Goal: Information Seeking & Learning: Learn about a topic

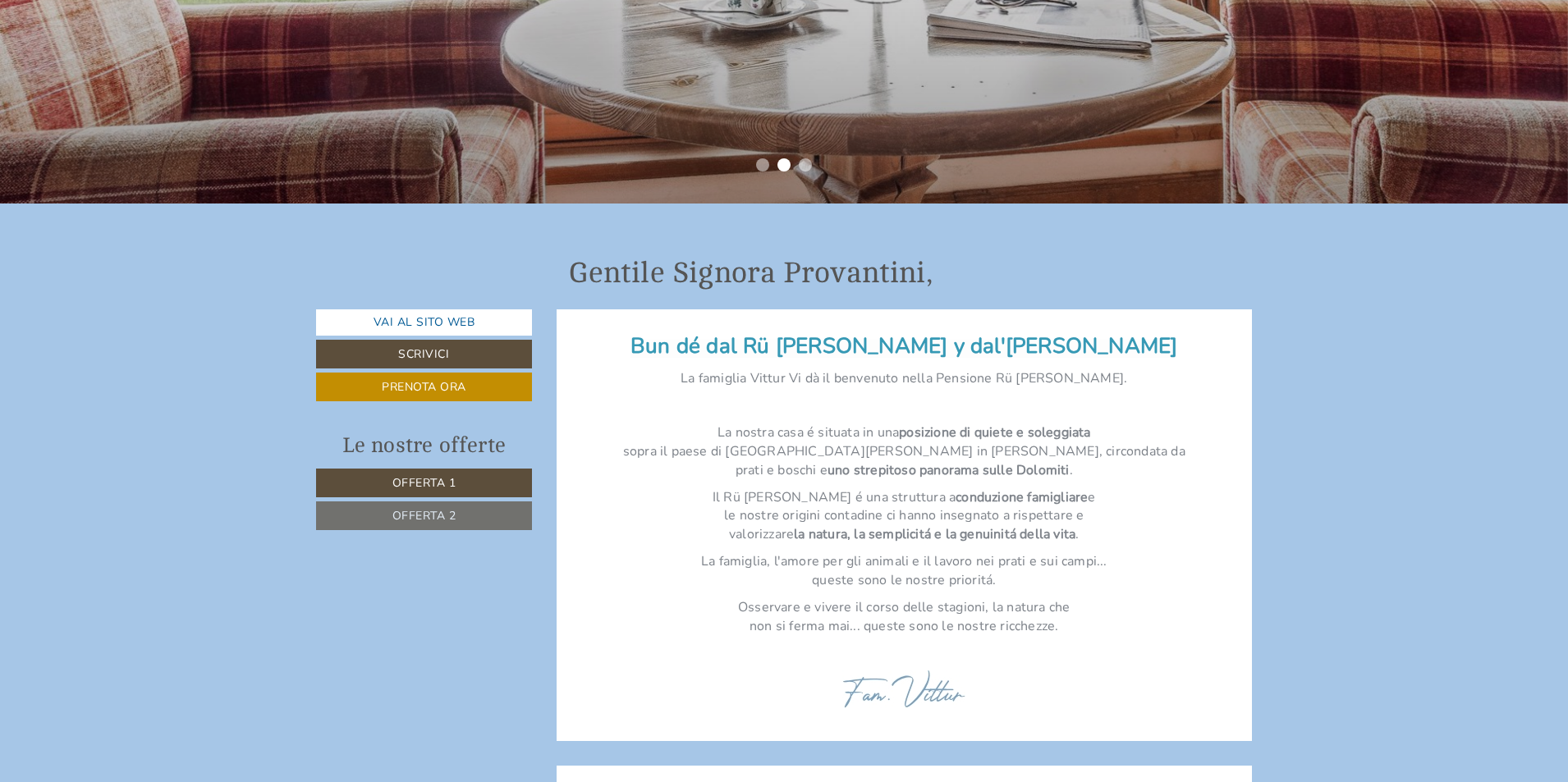
scroll to position [574, 0]
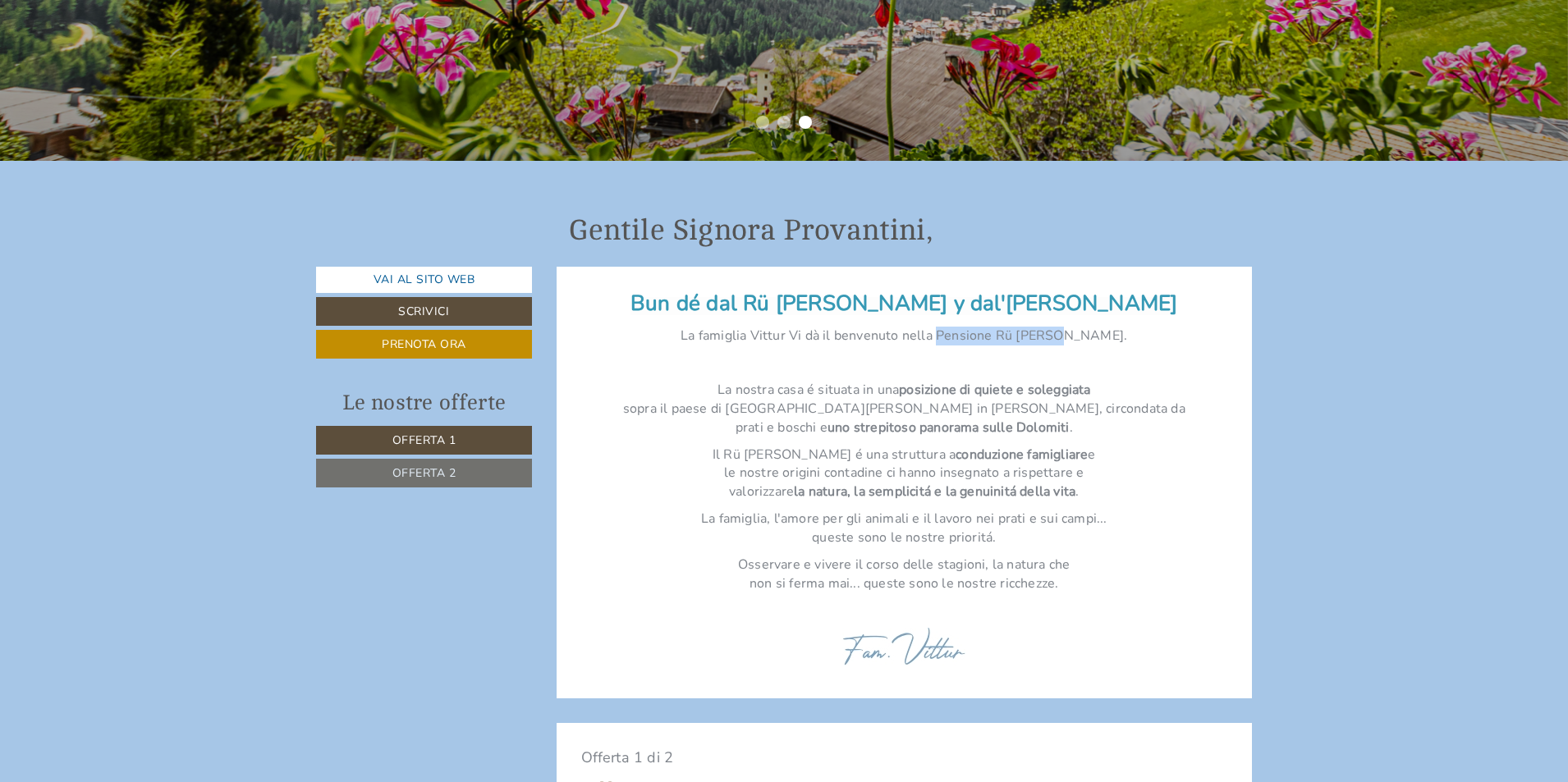
drag, startPoint x: 968, startPoint y: 334, endPoint x: 1088, endPoint y: 341, distance: 120.2
click at [1088, 341] on p "La famiglia Vittur Vi dà il benvenuto nella Pensione Rü [PERSON_NAME]." at bounding box center [904, 335] width 646 height 19
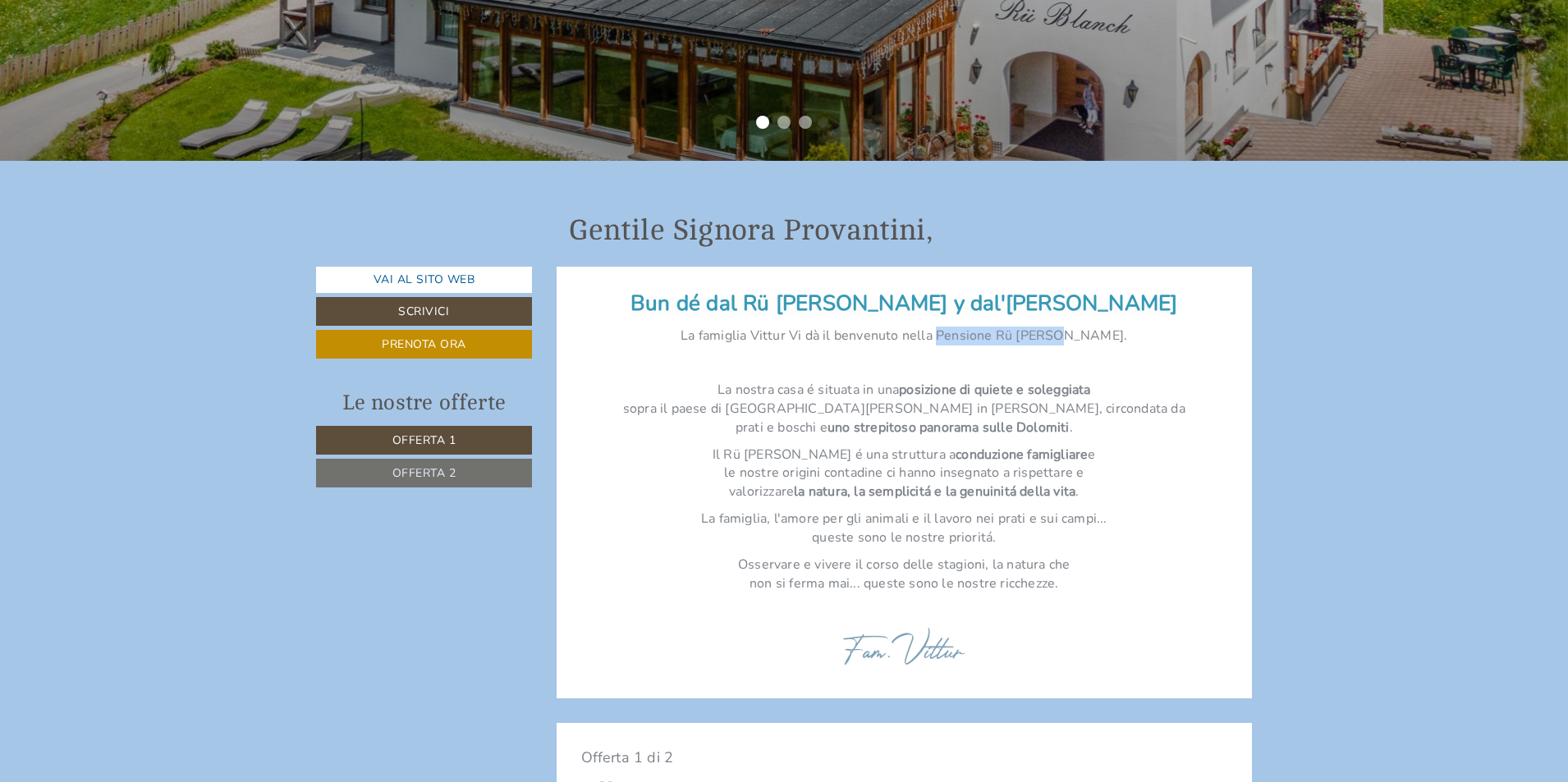
copy p "Pensione Rü [PERSON_NAME]"
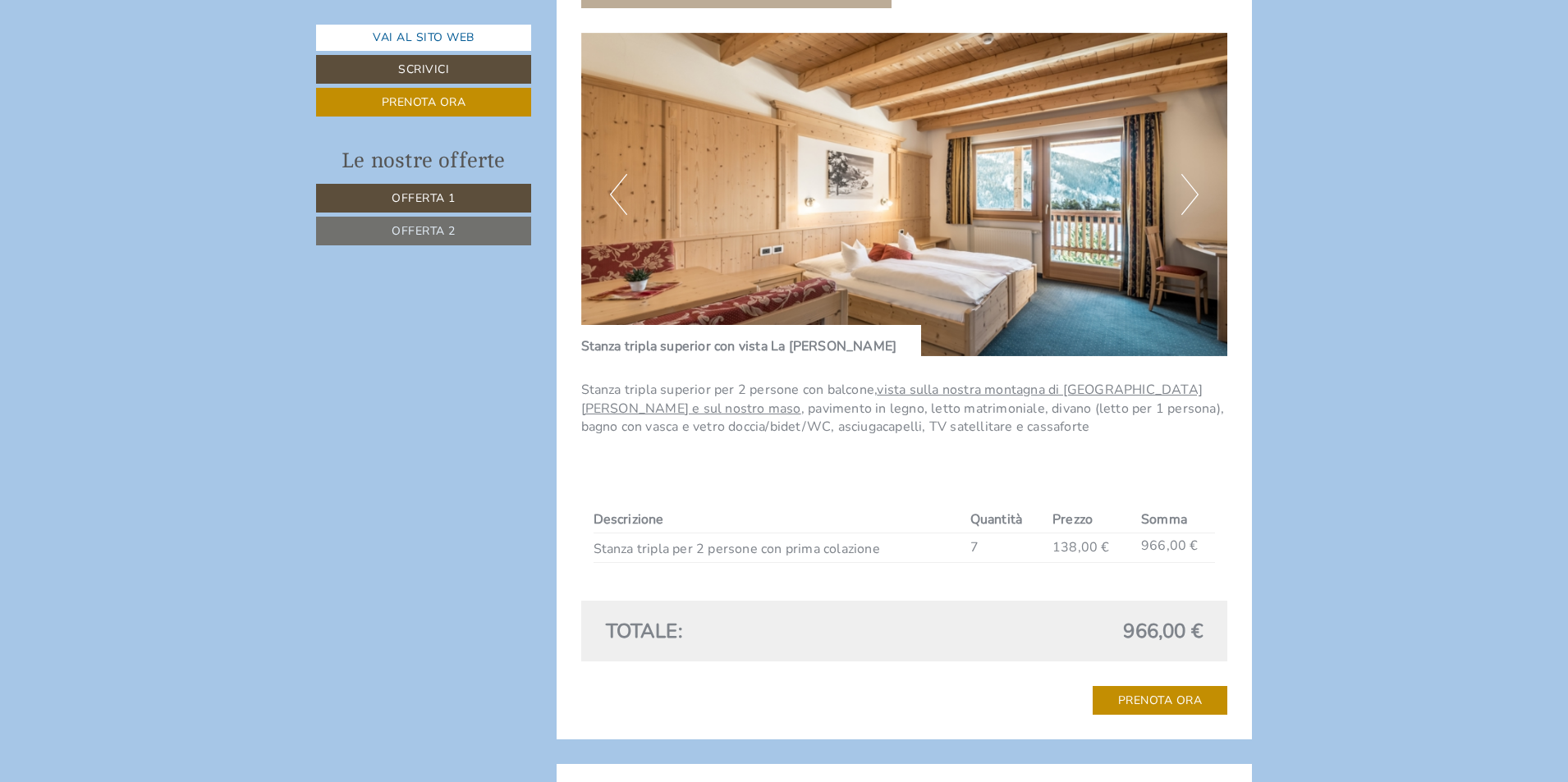
scroll to position [1559, 0]
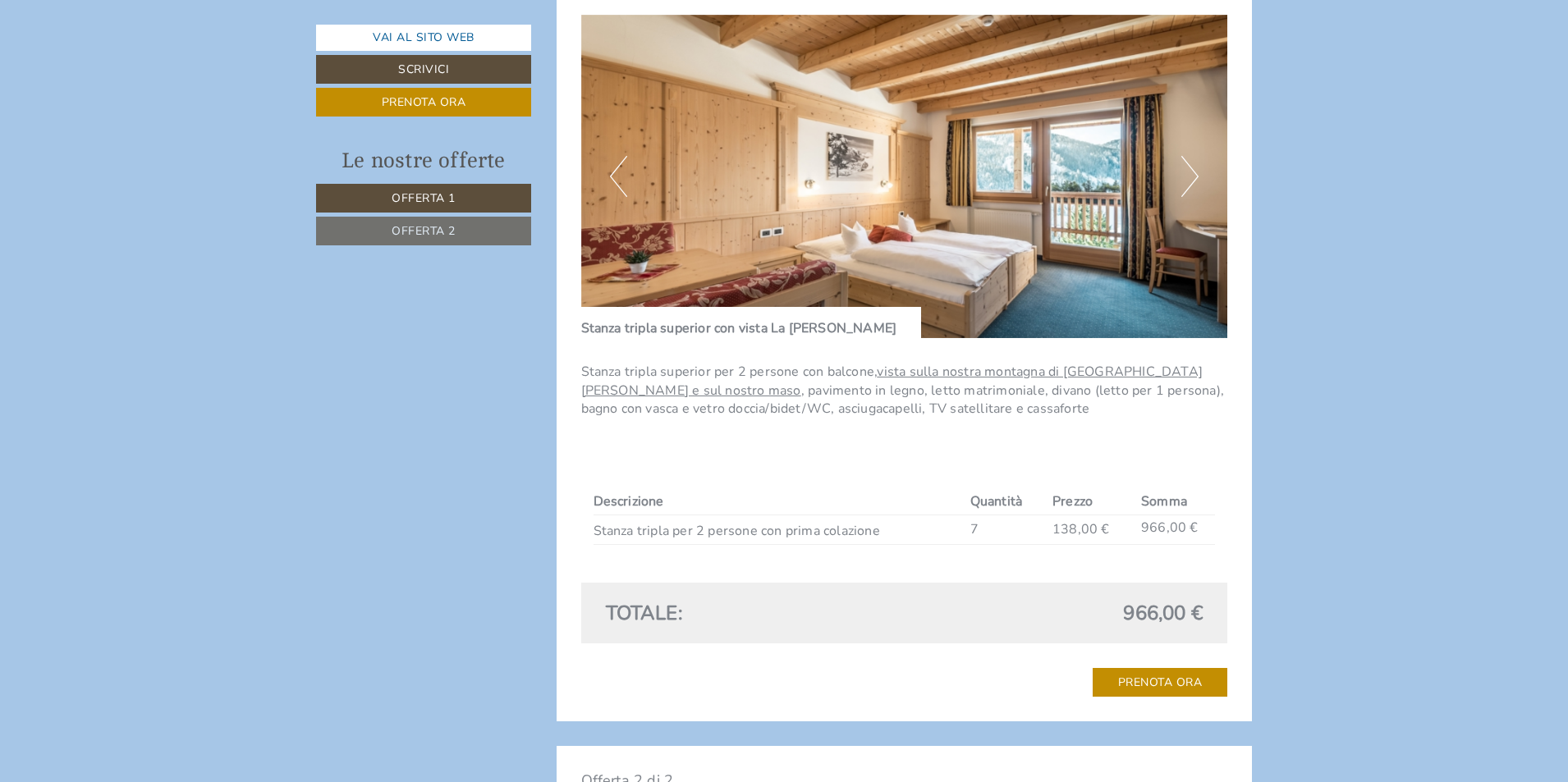
click at [1185, 179] on button "Next" at bounding box center [1189, 176] width 17 height 41
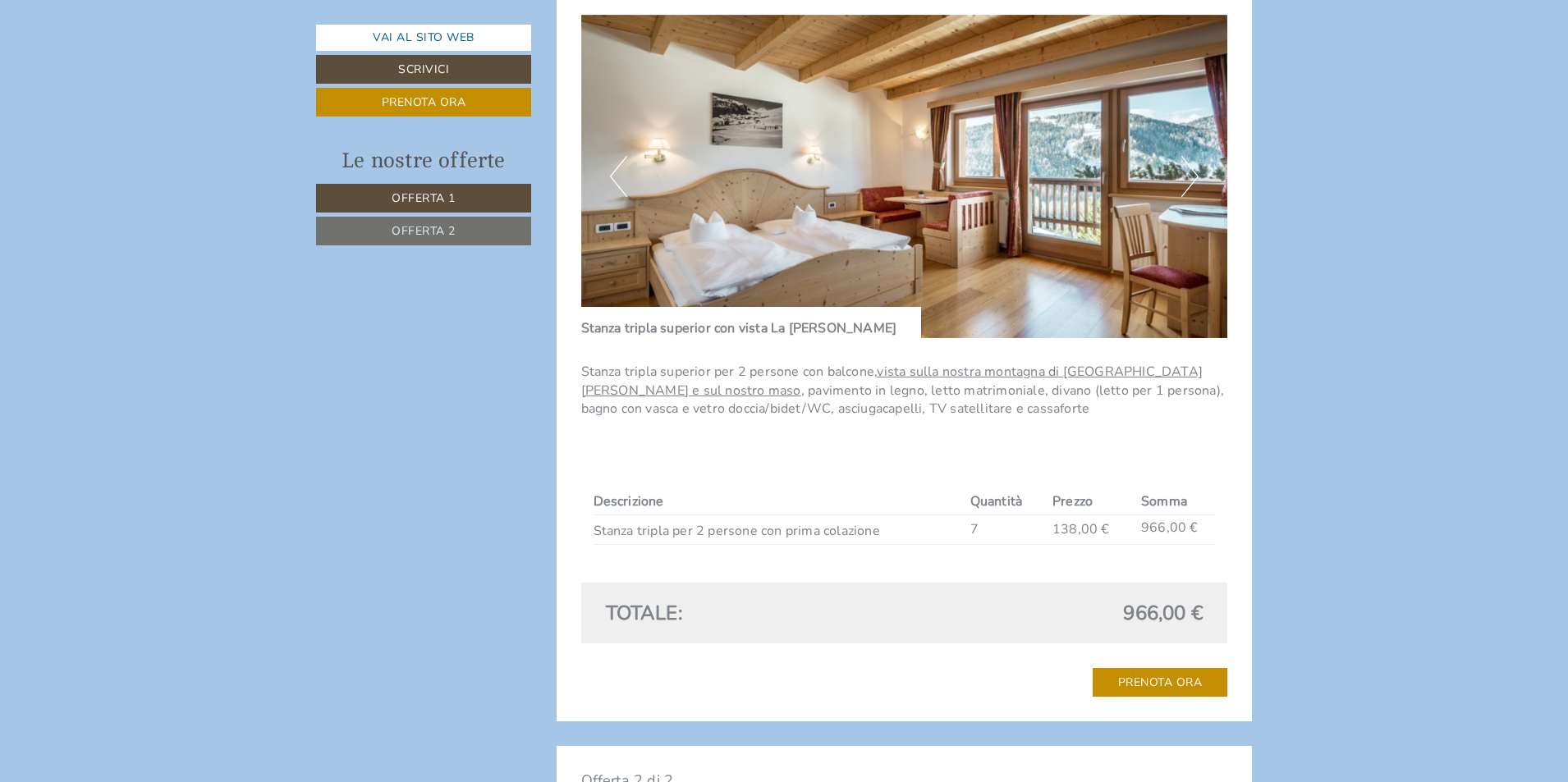
click at [1185, 179] on button "Next" at bounding box center [1189, 176] width 17 height 41
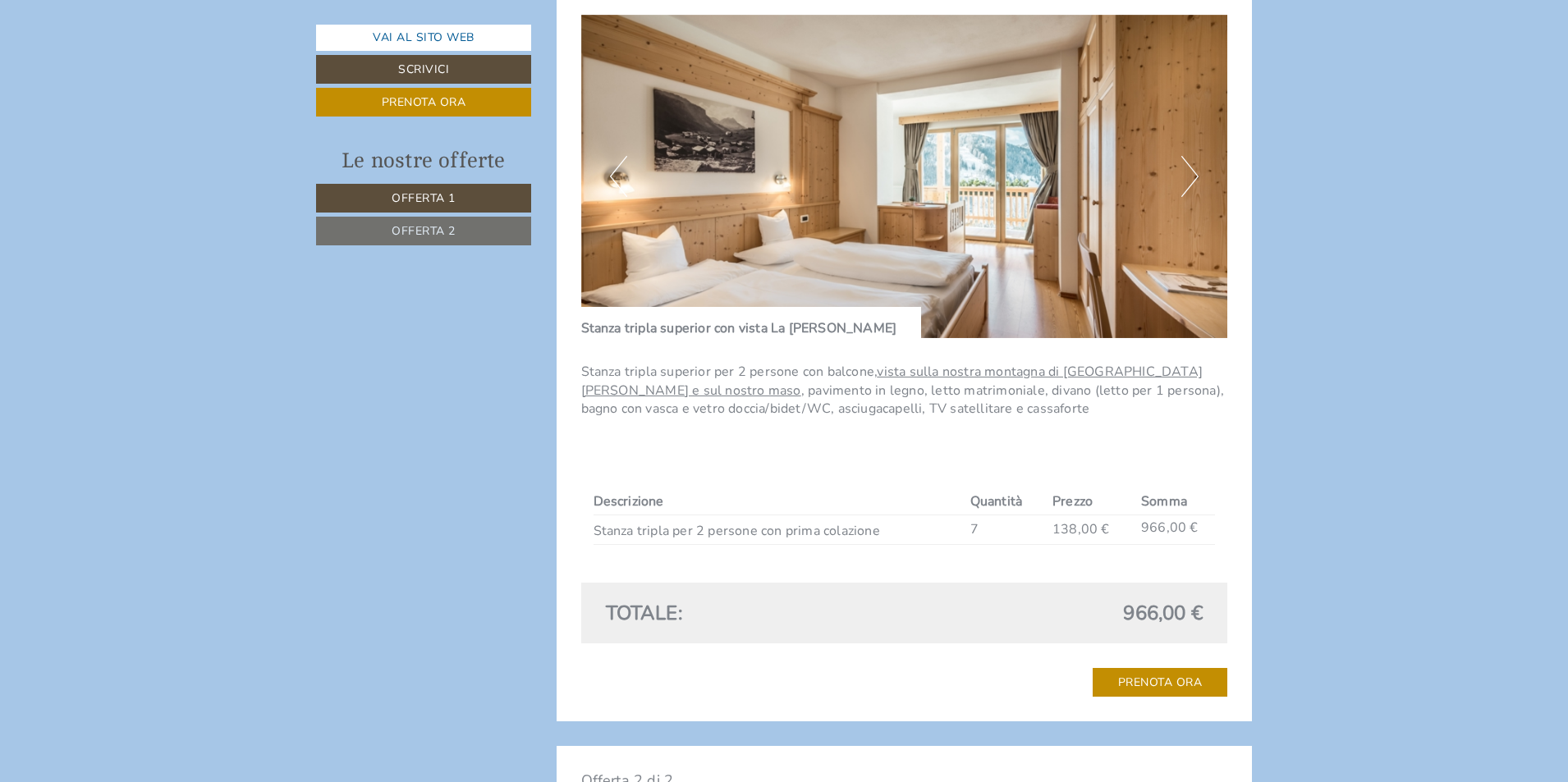
click at [1185, 179] on button "Next" at bounding box center [1189, 176] width 17 height 41
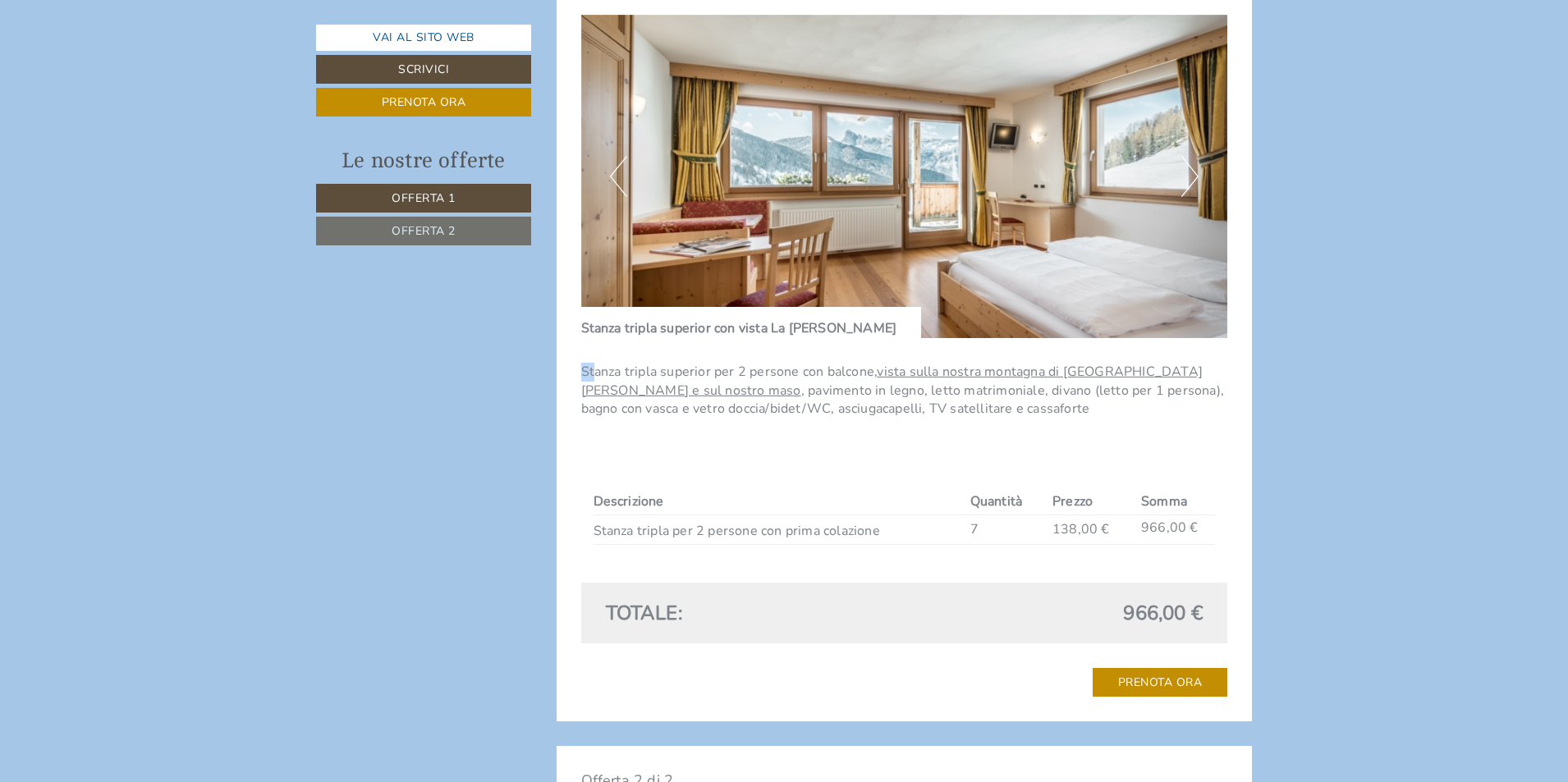
drag, startPoint x: 584, startPoint y: 366, endPoint x: 595, endPoint y: 377, distance: 15.6
click at [595, 377] on p "Stanza tripla superior per 2 persone con balcone, vista sulla nostra montagna d…" at bounding box center [904, 390] width 646 height 57
drag, startPoint x: 584, startPoint y: 326, endPoint x: 794, endPoint y: 324, distance: 210.0
click at [832, 327] on div "Stanza tripla superior con vista La [PERSON_NAME]" at bounding box center [751, 322] width 341 height 31
copy div "Stanza tripla superior con vista La [PERSON_NAME]"
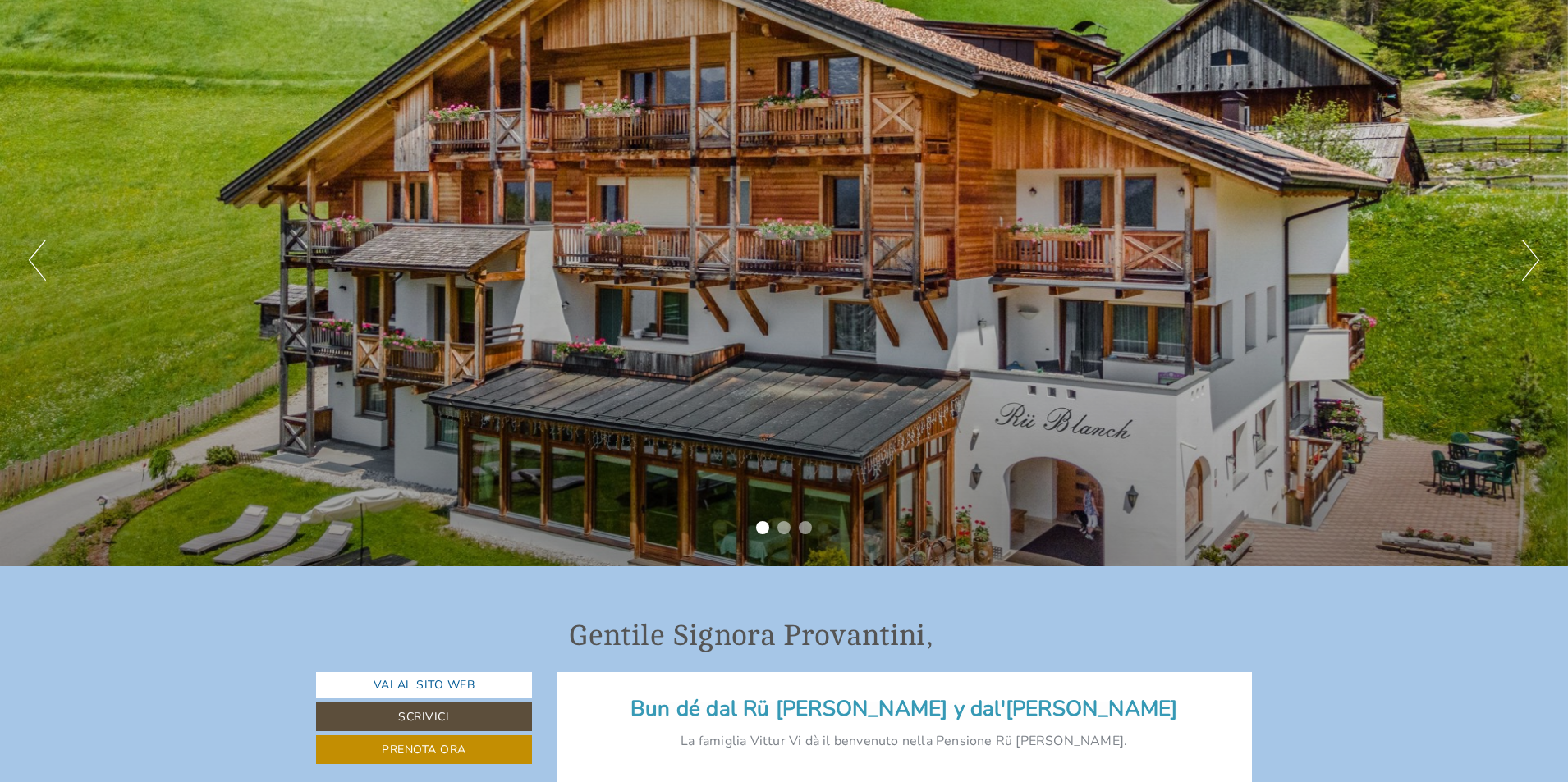
scroll to position [246, 0]
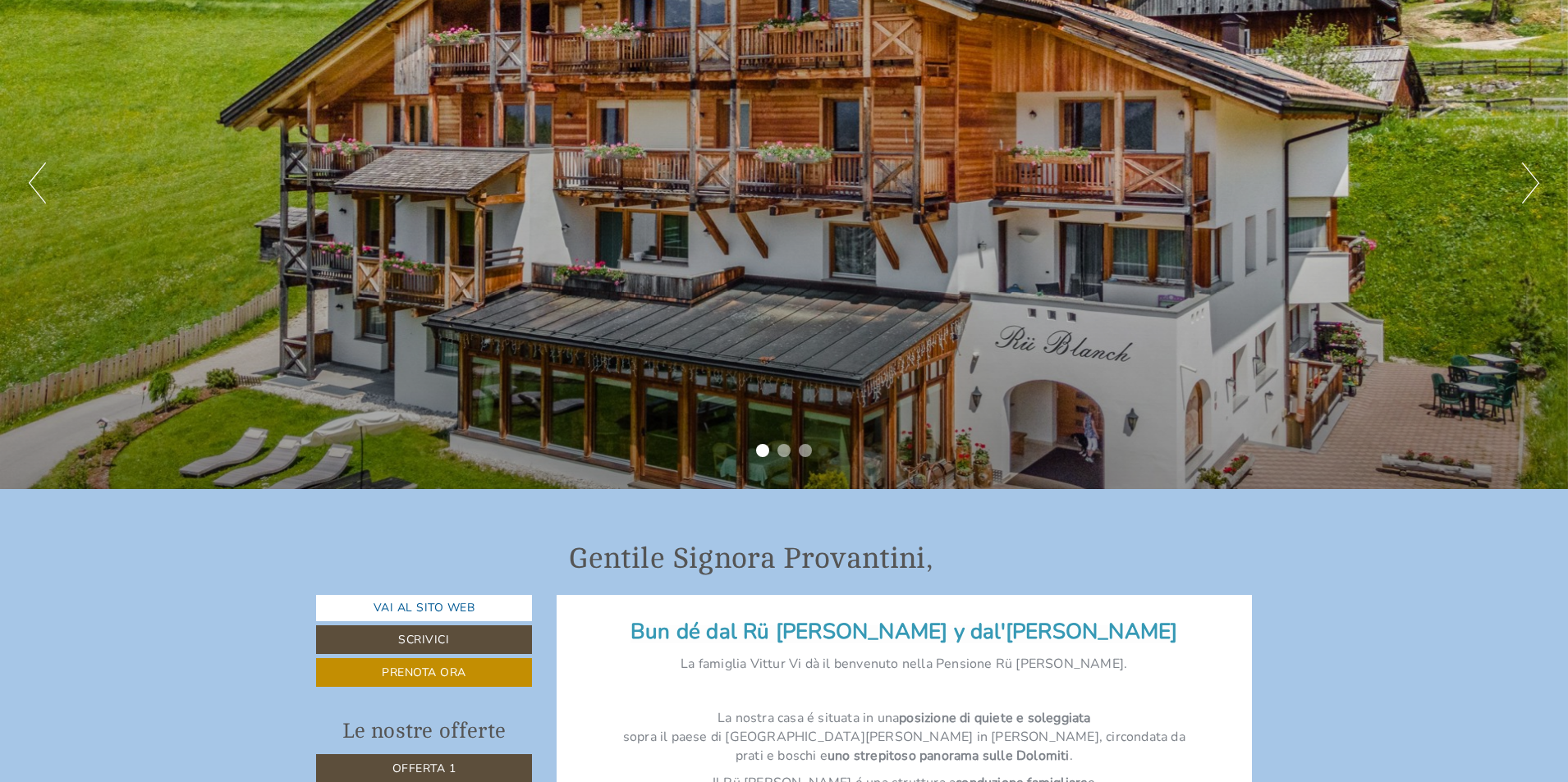
click at [1532, 185] on button "Next" at bounding box center [1529, 183] width 17 height 41
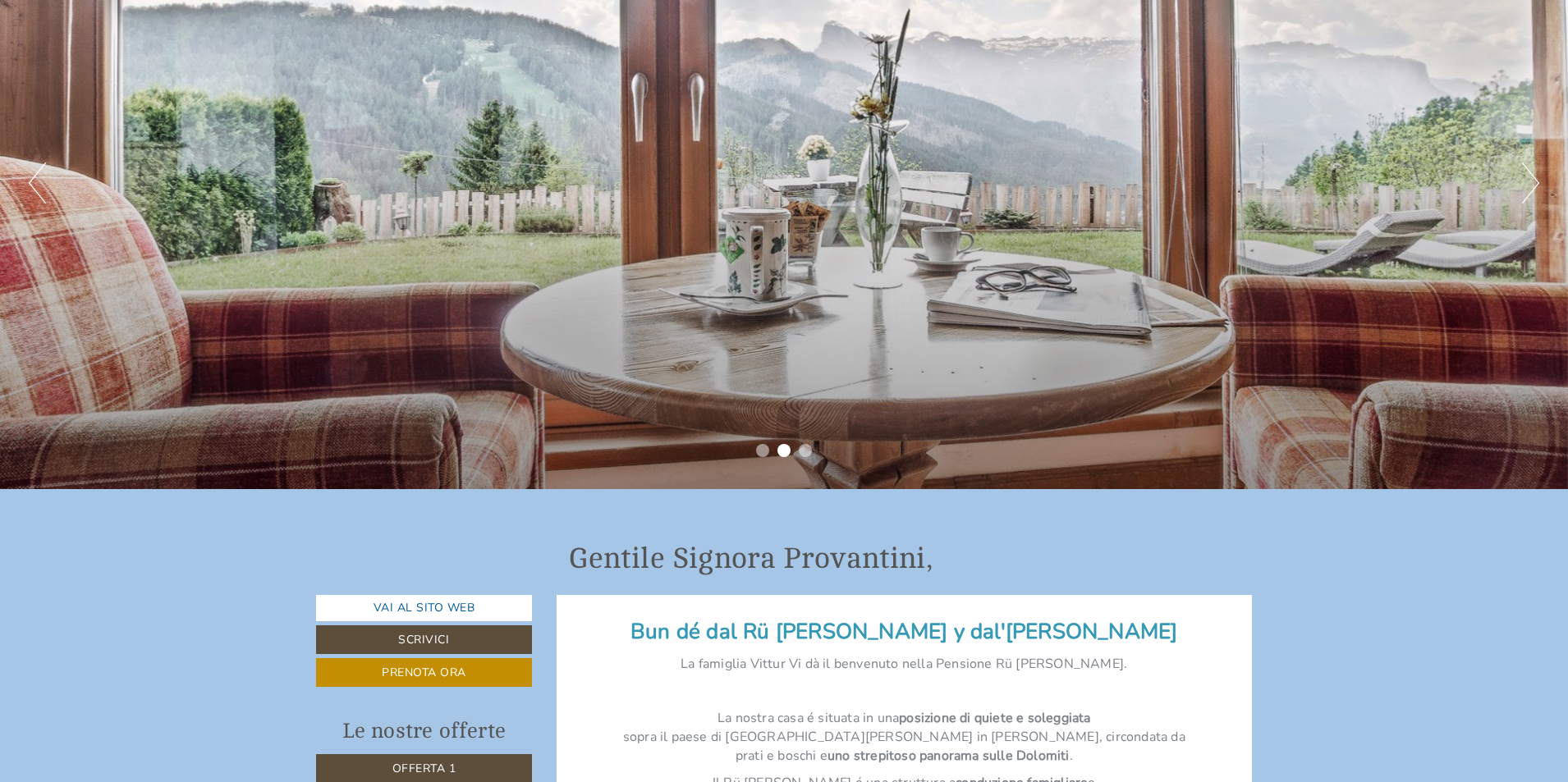
click at [1532, 185] on button "Next" at bounding box center [1529, 183] width 17 height 41
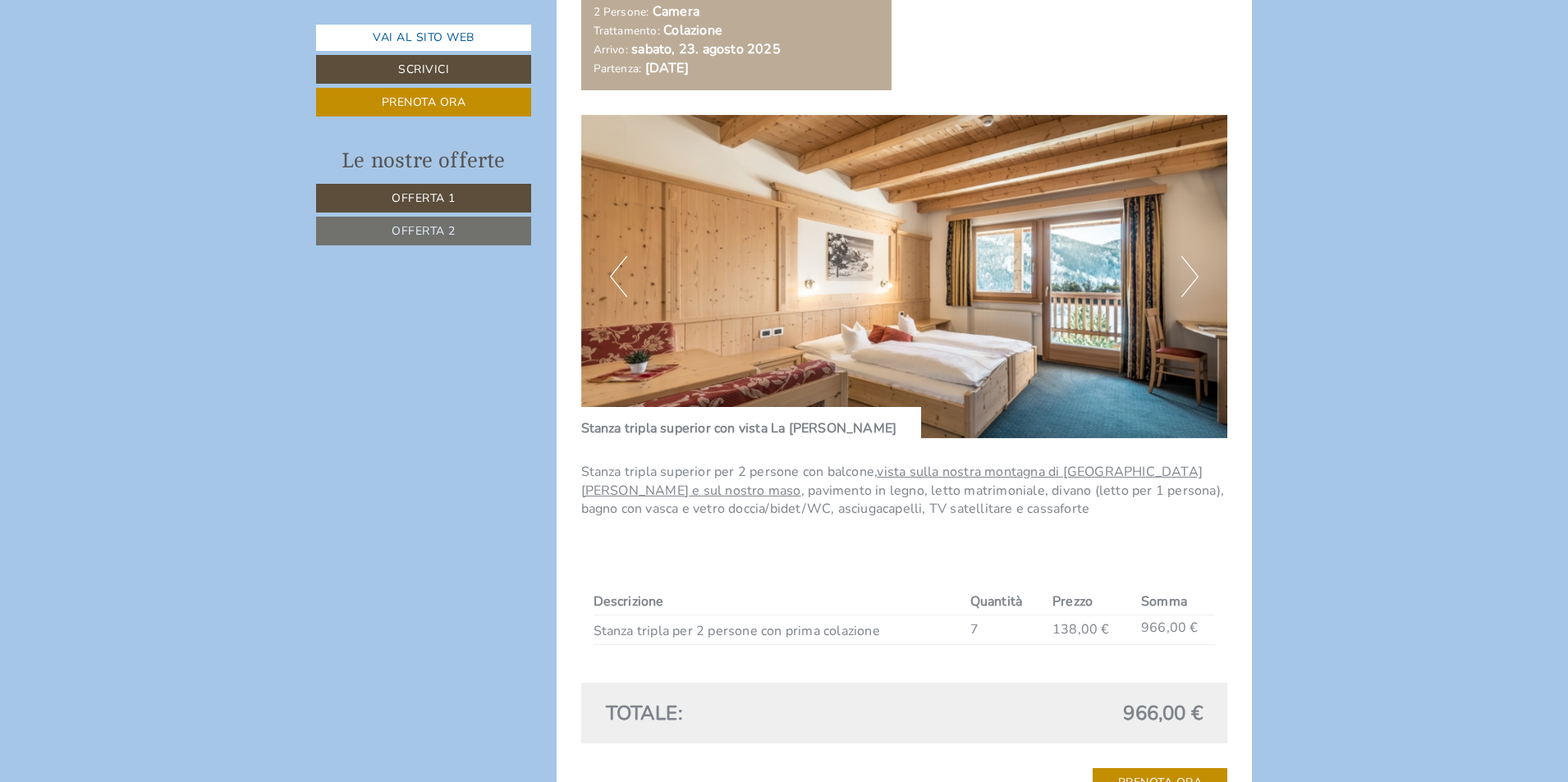
scroll to position [1477, 0]
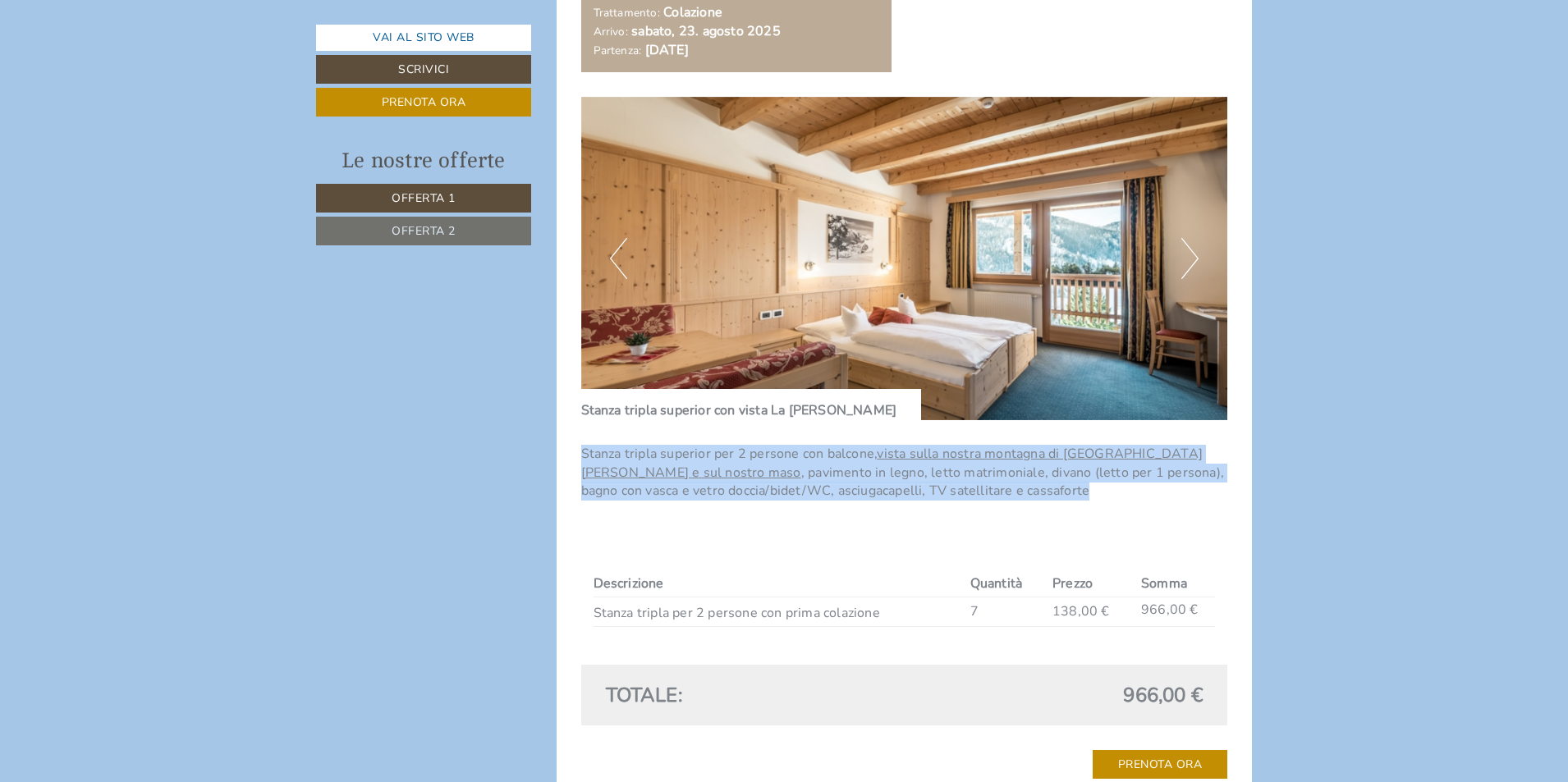
drag, startPoint x: 582, startPoint y: 457, endPoint x: 944, endPoint y: 501, distance: 364.7
click at [944, 501] on p "Stanza tripla superior per 2 persone con balcone, vista sulla nostra montagna d…" at bounding box center [904, 473] width 646 height 57
copy p "Stanza tripla superior per 2 persone con balcone, vista sulla nostra montagna d…"
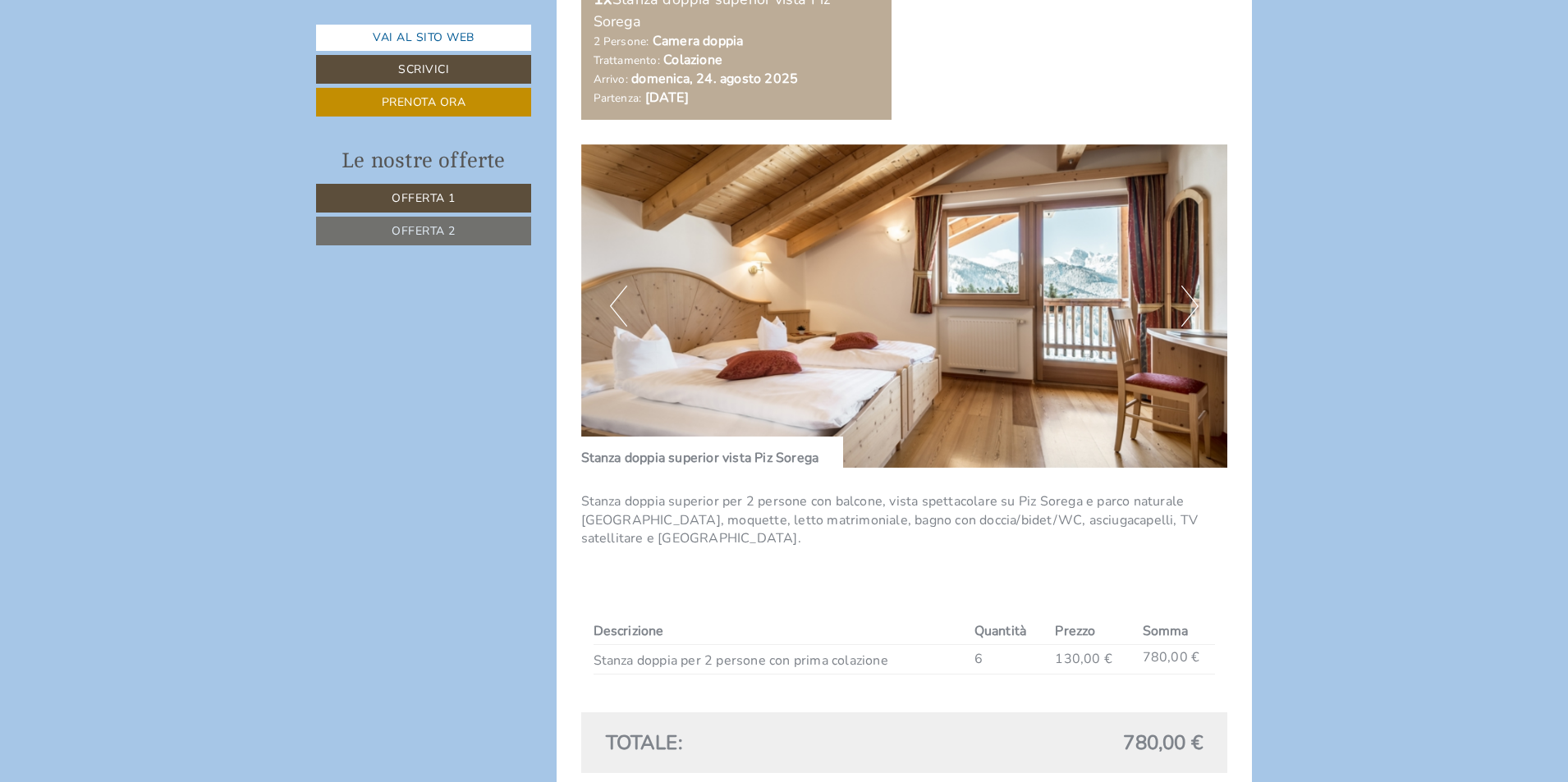
scroll to position [2626, 0]
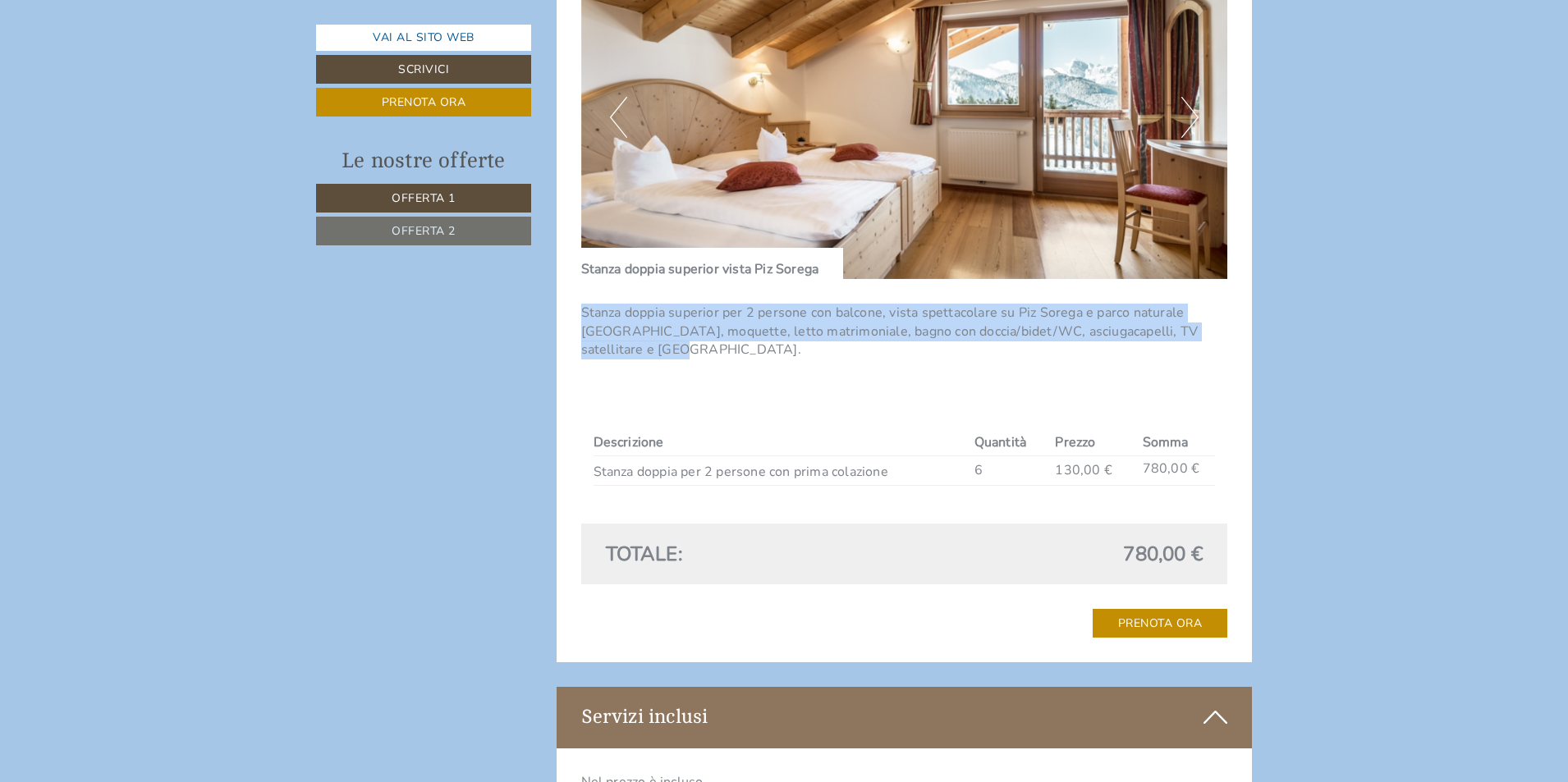
drag, startPoint x: 584, startPoint y: 310, endPoint x: 672, endPoint y: 354, distance: 98.4
click at [672, 354] on p "Stanza doppia superior per 2 persone con balcone, vista spettacolare su Piz Sor…" at bounding box center [904, 332] width 646 height 57
copy p "Stanza doppia superior per 2 persone con balcone, vista spettacolare su Piz Sor…"
click at [1194, 115] on button "Next" at bounding box center [1189, 118] width 17 height 41
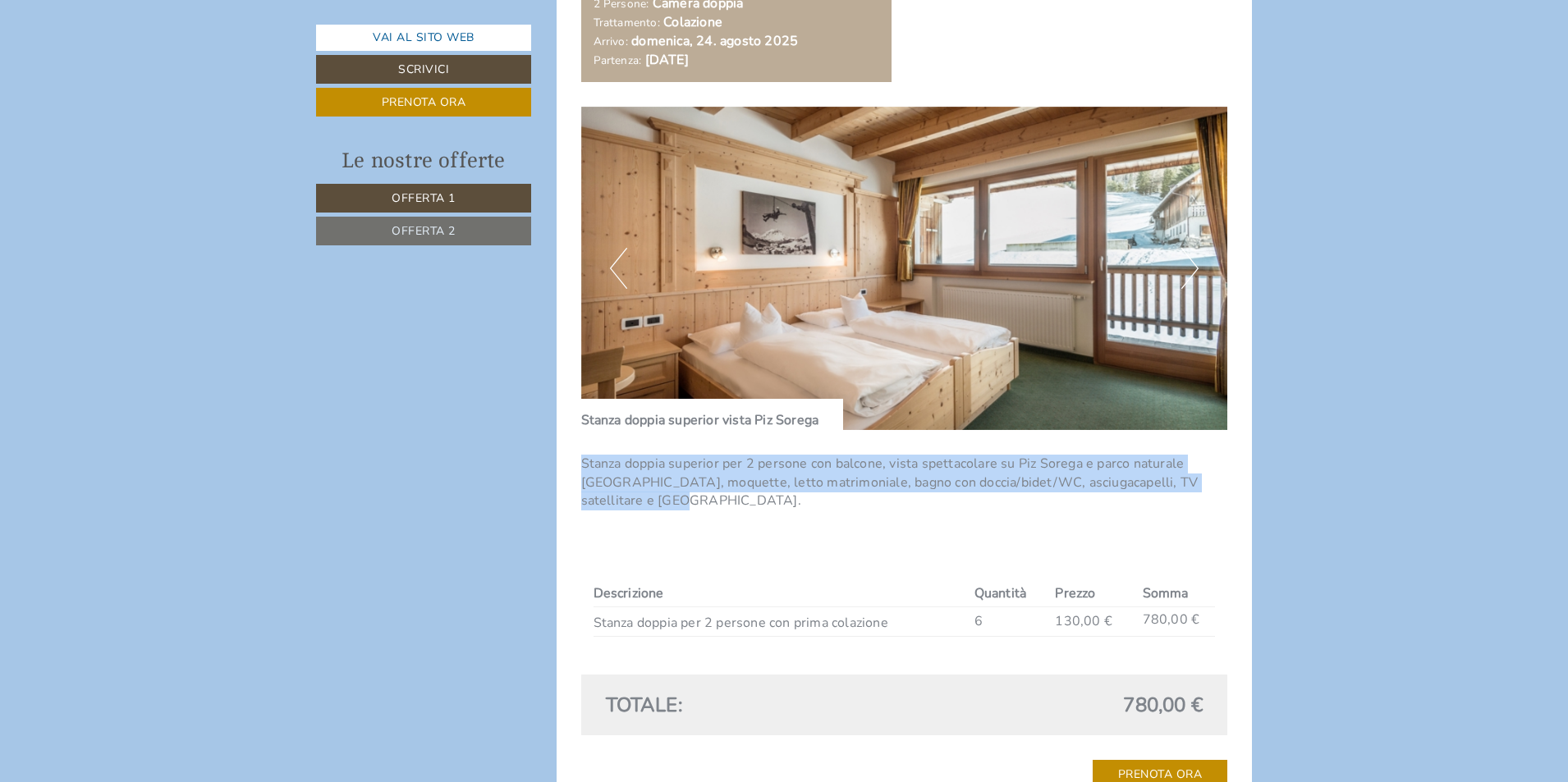
scroll to position [2462, 0]
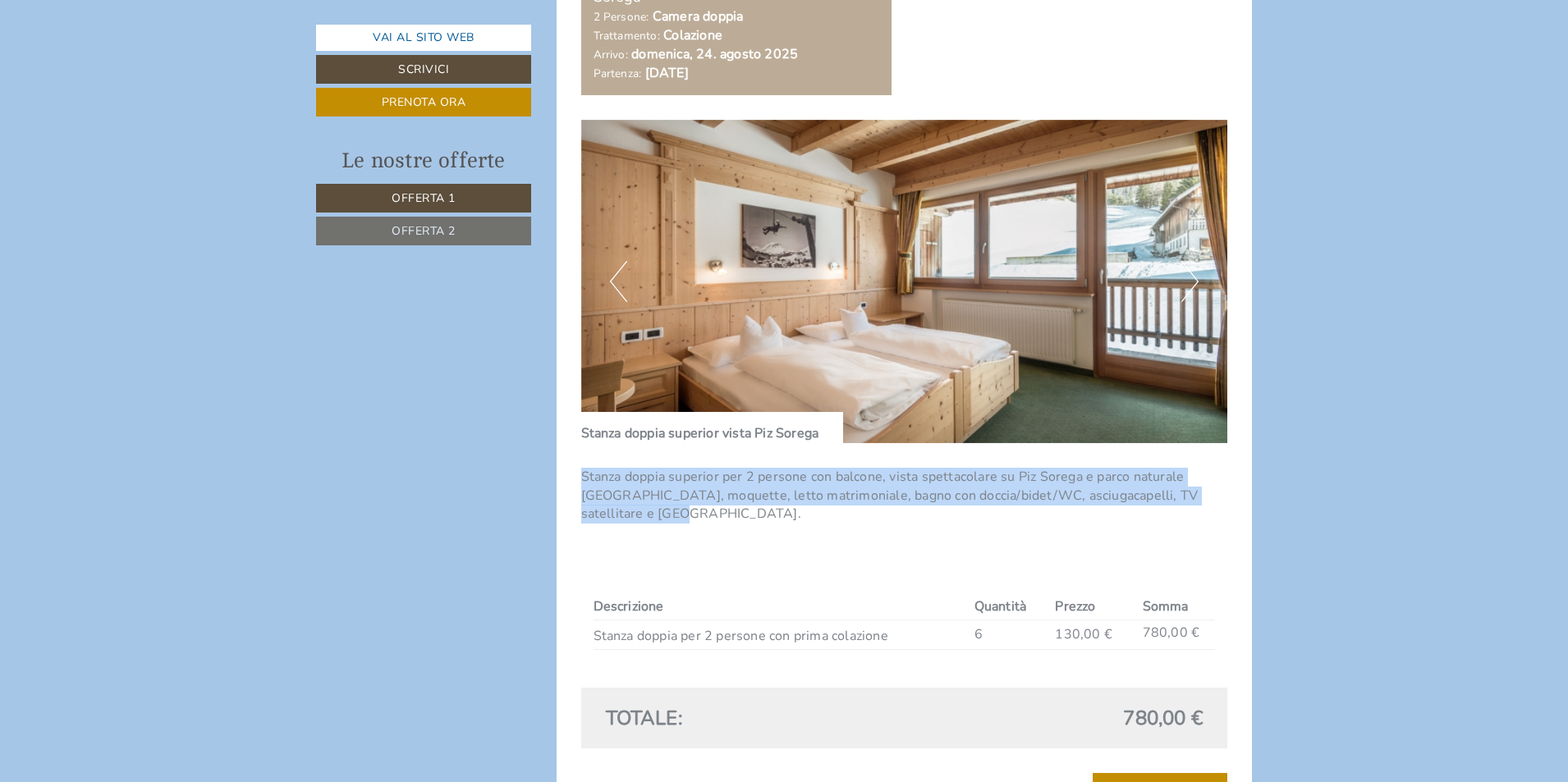
click at [1184, 289] on button "Next" at bounding box center [1189, 281] width 17 height 41
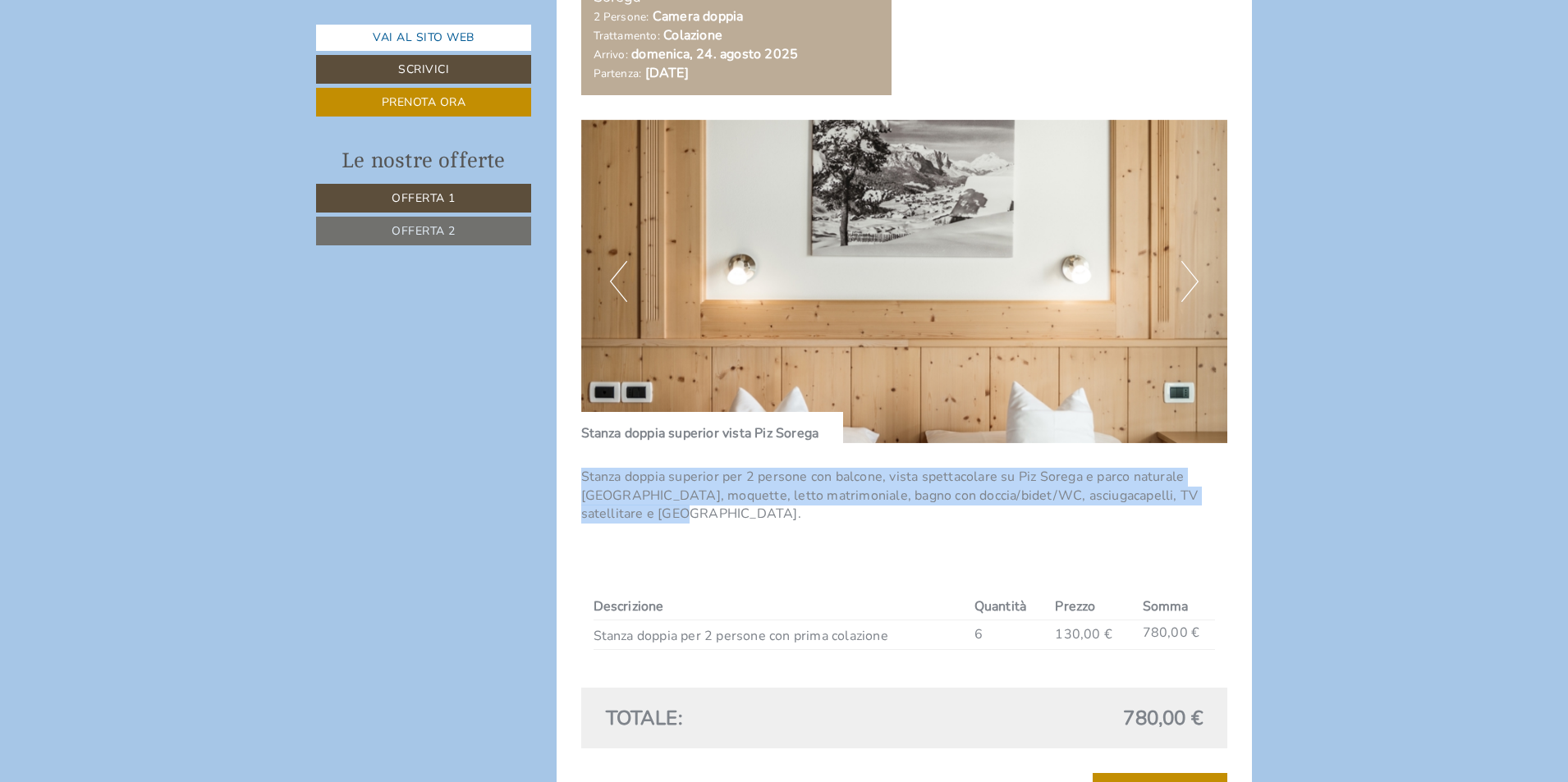
click at [1184, 289] on button "Next" at bounding box center [1189, 281] width 17 height 41
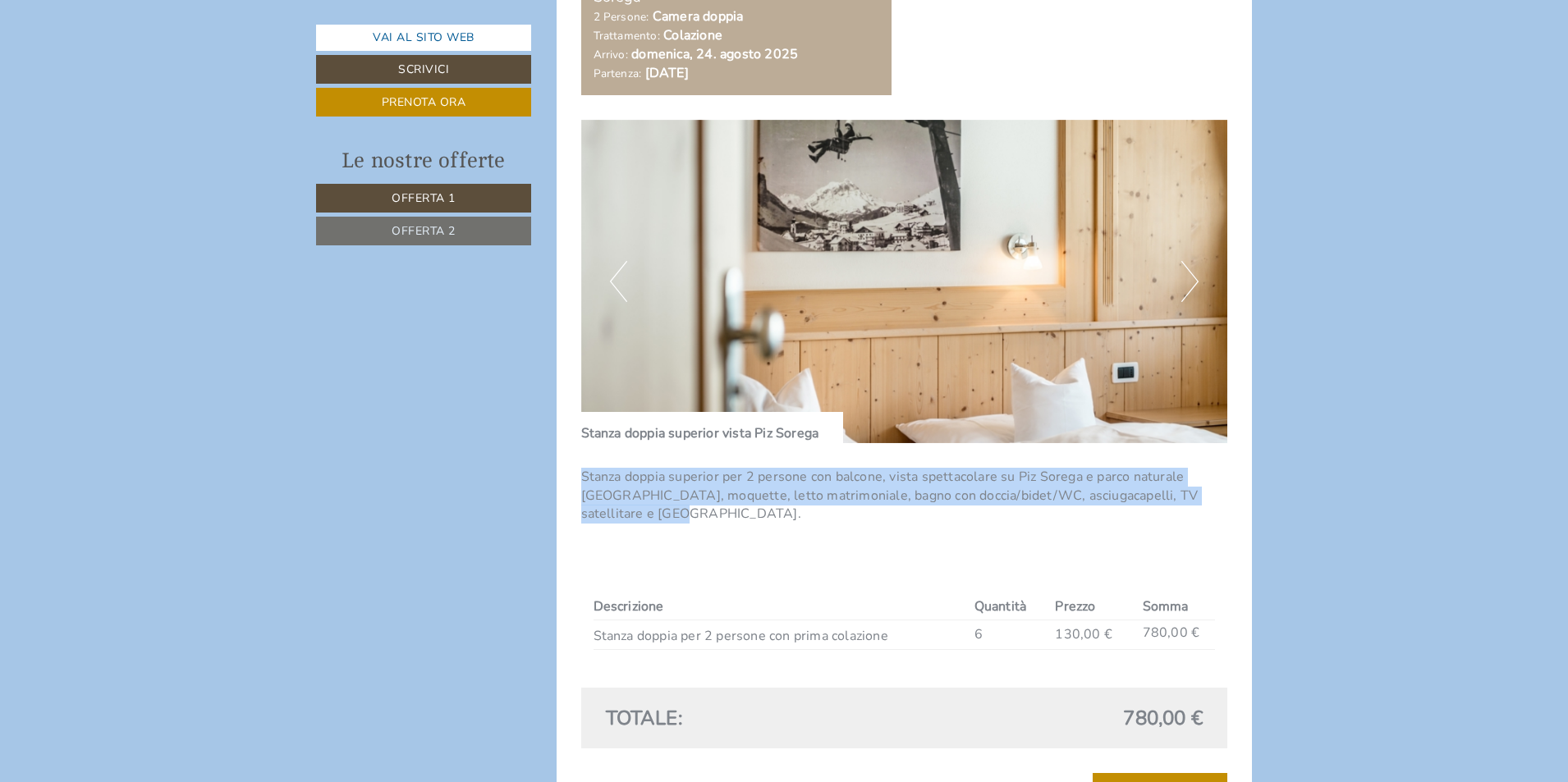
click at [1184, 289] on button "Next" at bounding box center [1189, 281] width 17 height 41
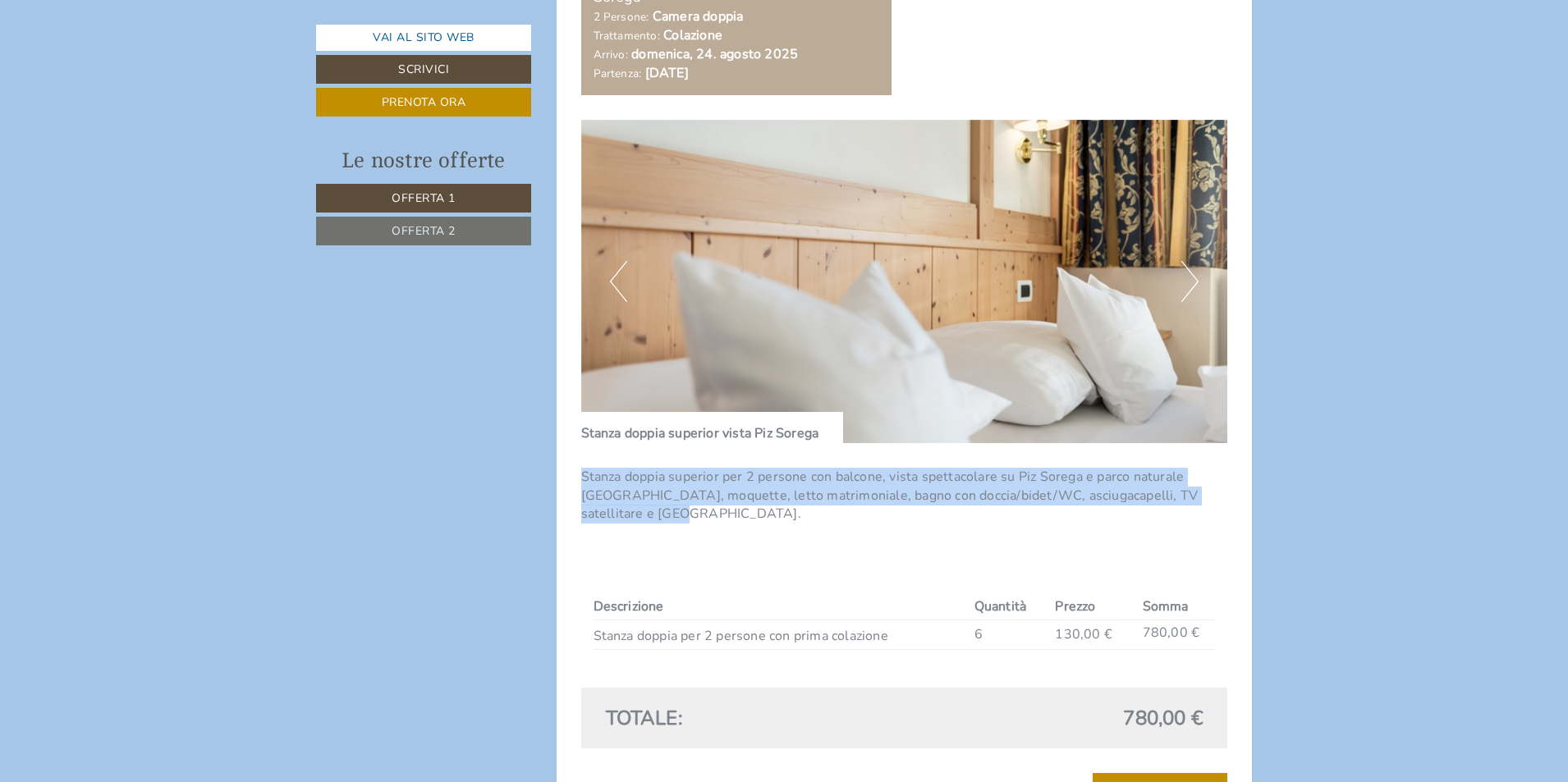
click at [1184, 288] on button "Next" at bounding box center [1189, 281] width 17 height 41
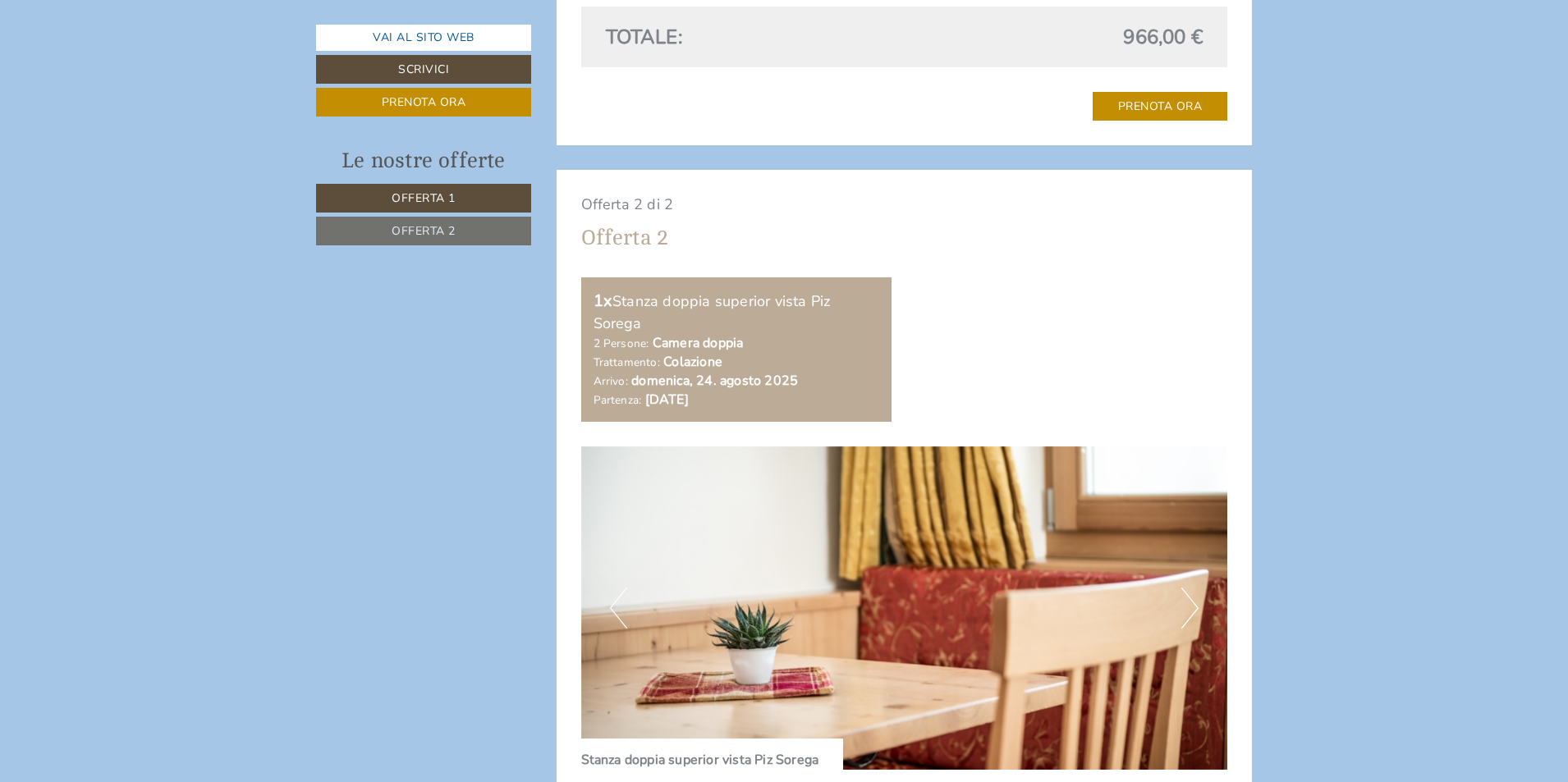
scroll to position [2134, 0]
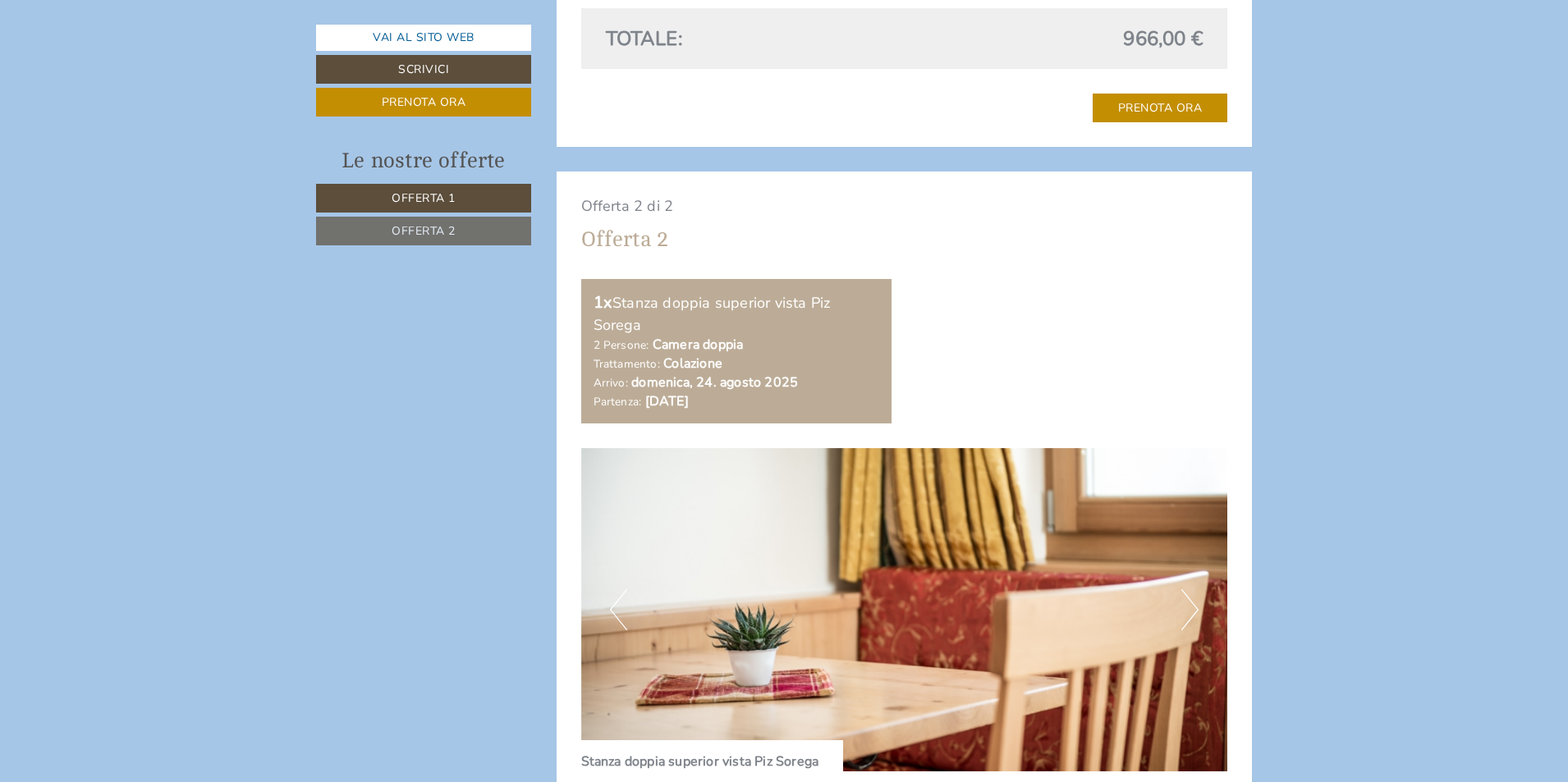
click at [1186, 606] on button "Next" at bounding box center [1189, 609] width 17 height 41
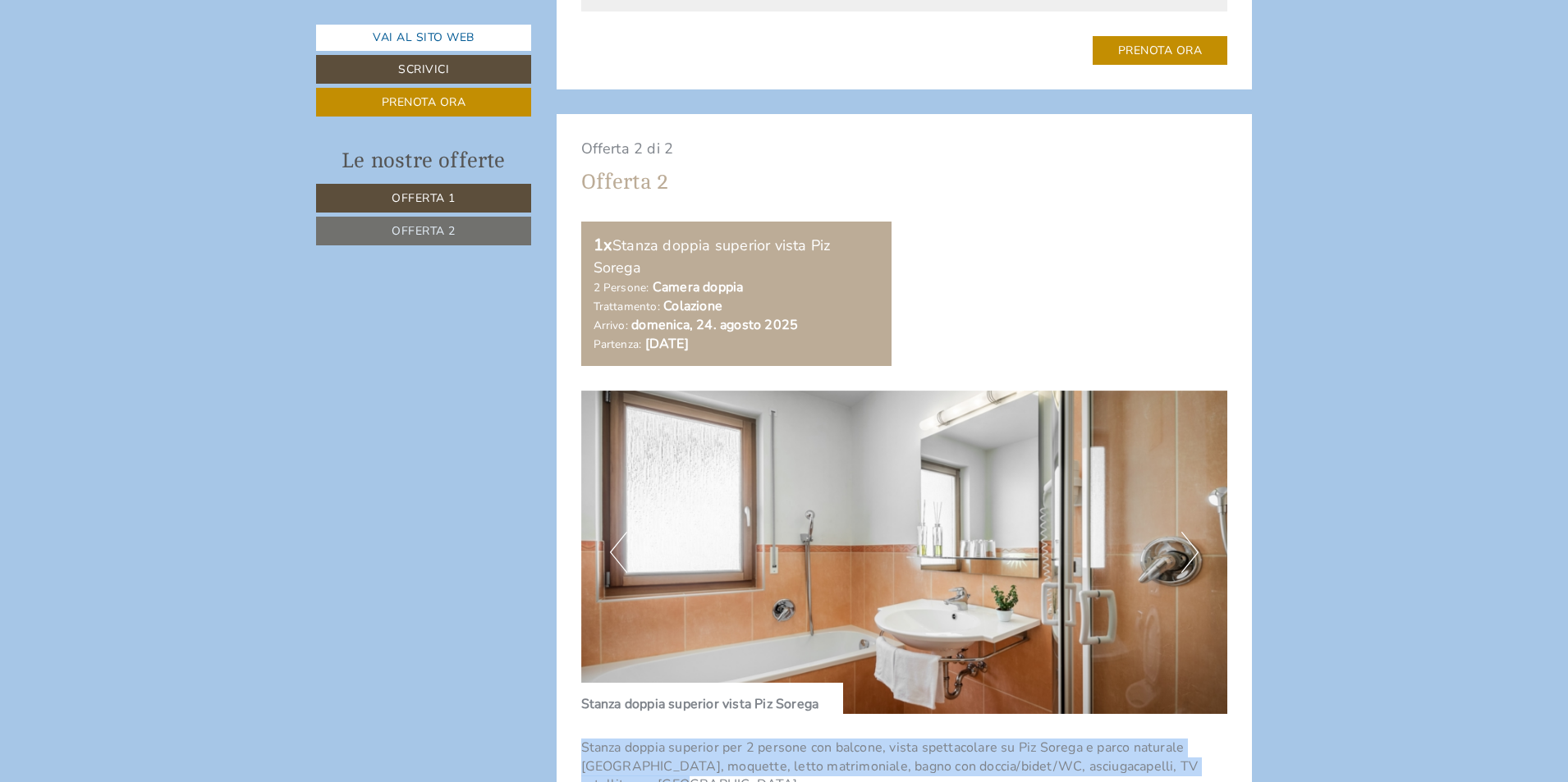
scroll to position [2297, 0]
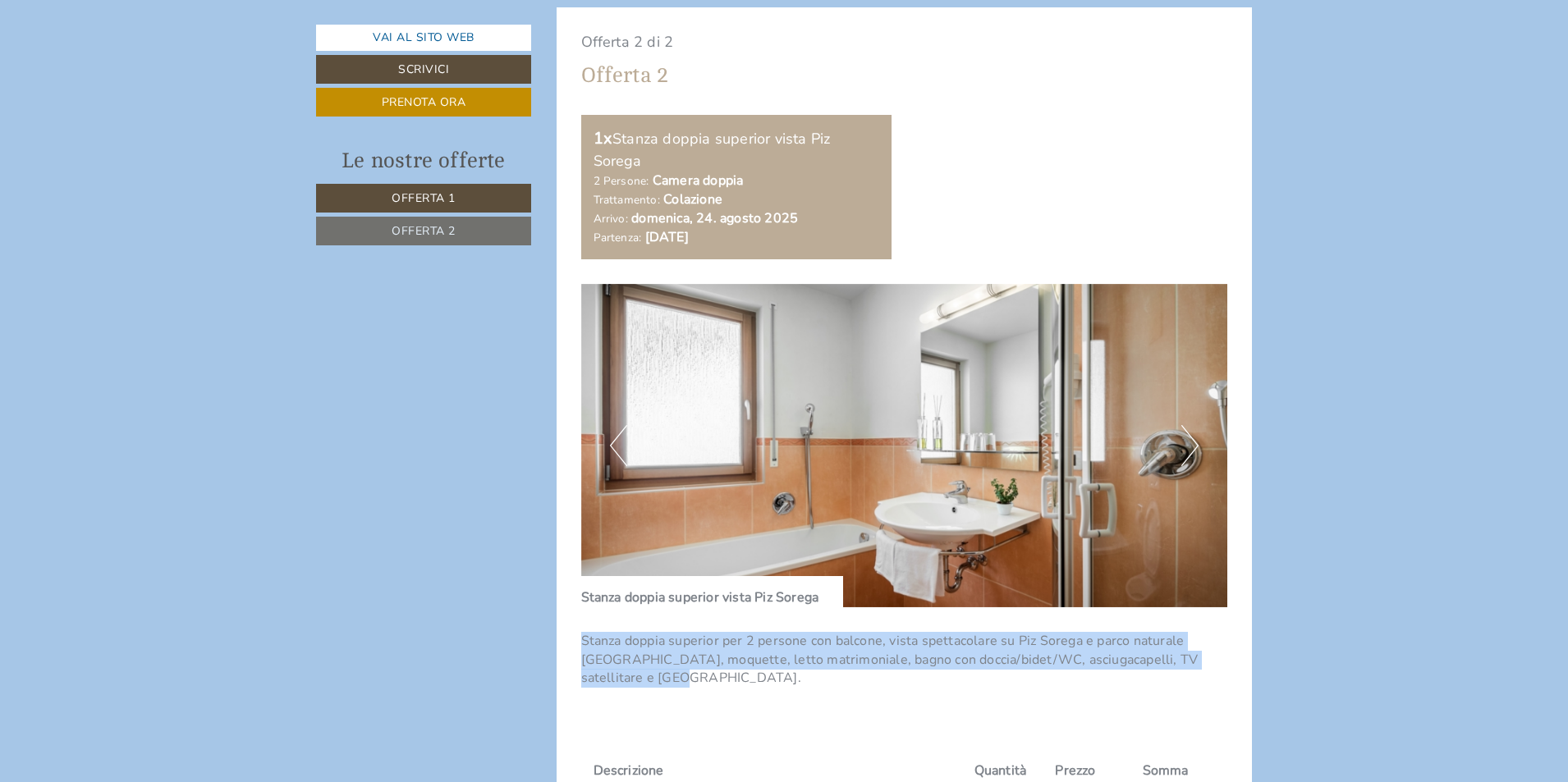
click at [1182, 449] on button "Next" at bounding box center [1189, 446] width 17 height 41
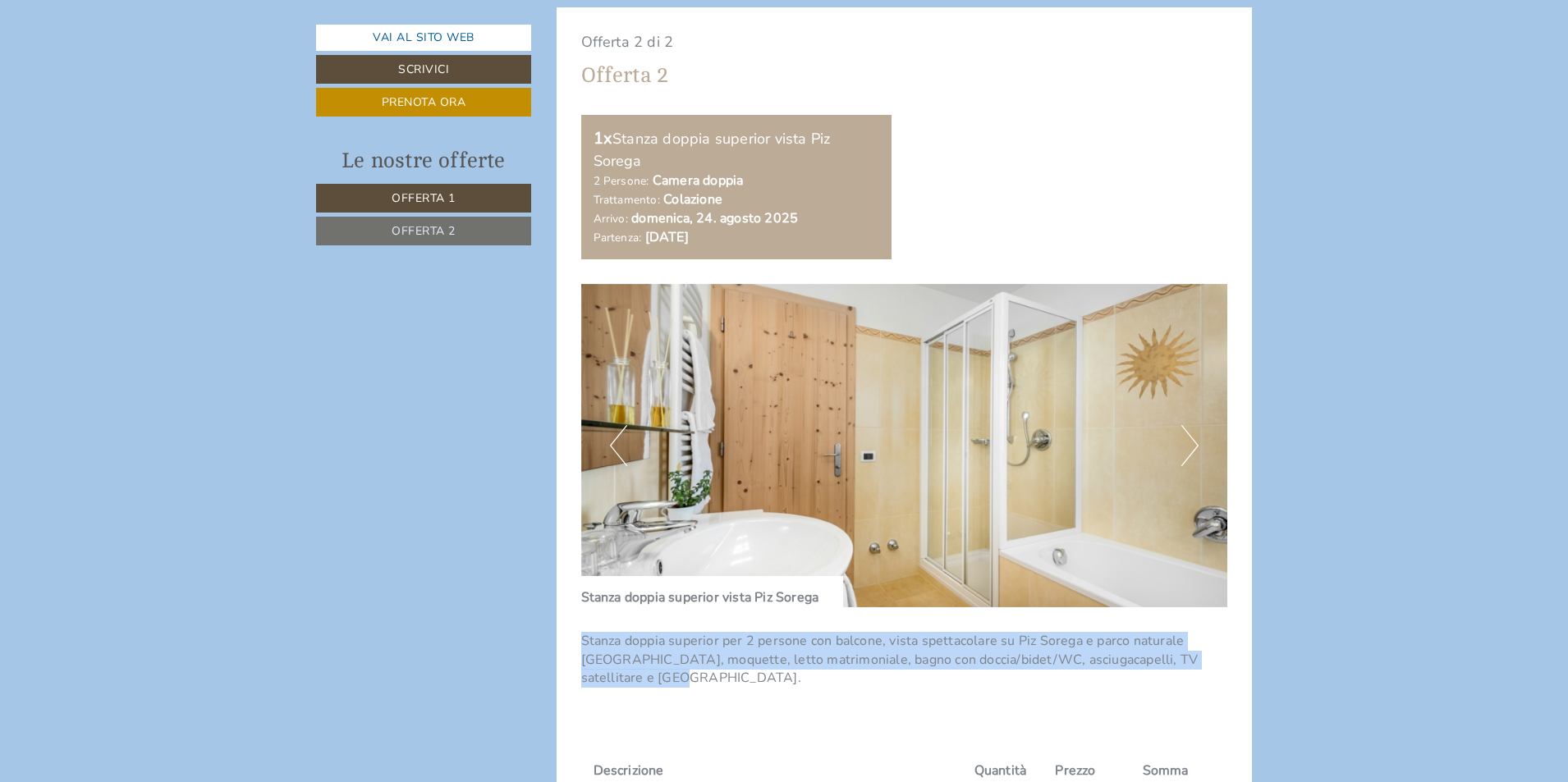
click at [1183, 448] on button "Next" at bounding box center [1189, 446] width 17 height 41
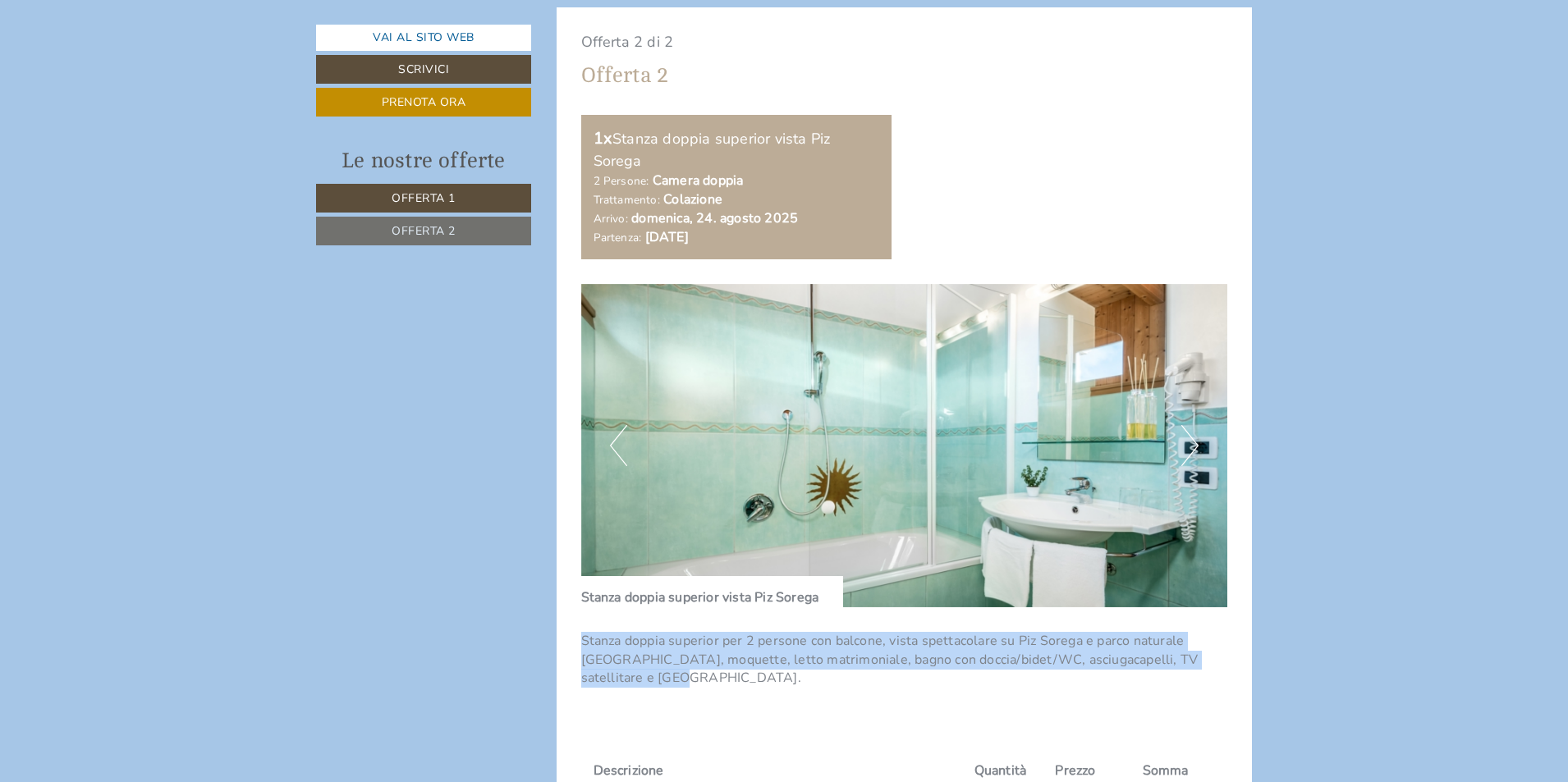
click at [1183, 448] on button "Next" at bounding box center [1189, 446] width 17 height 41
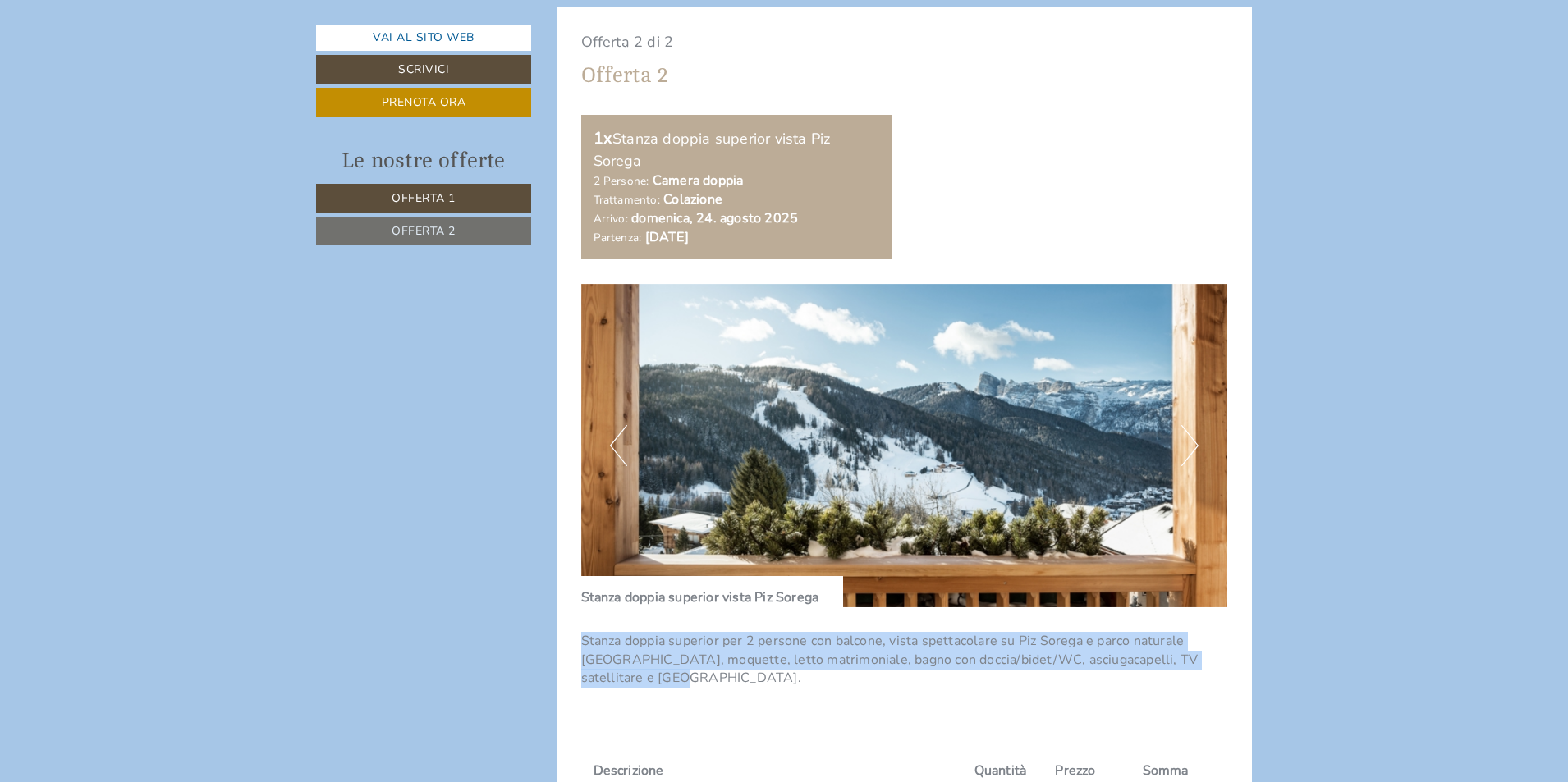
click at [1191, 447] on button "Next" at bounding box center [1189, 446] width 17 height 41
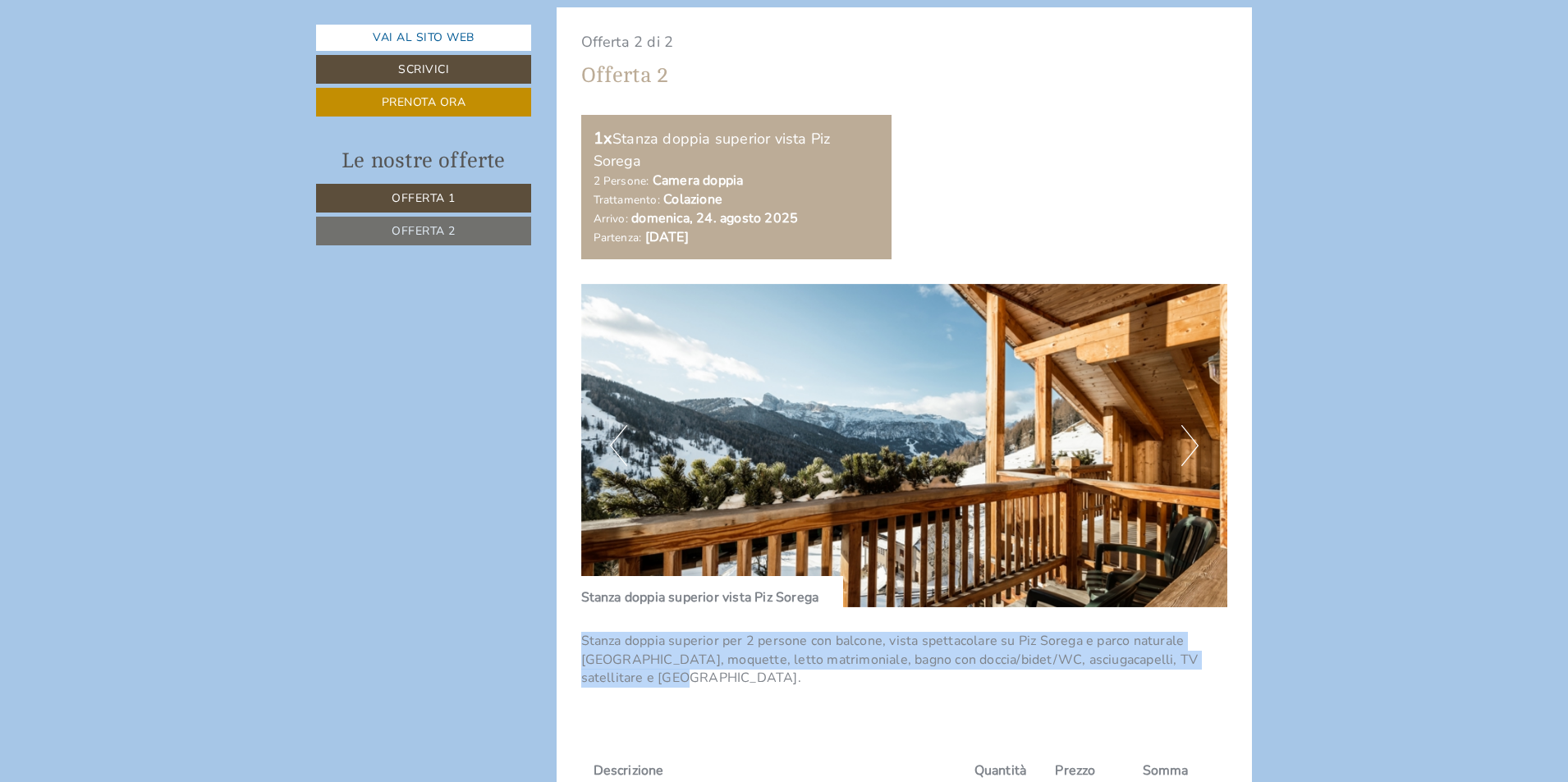
click at [1189, 440] on button "Next" at bounding box center [1189, 446] width 17 height 41
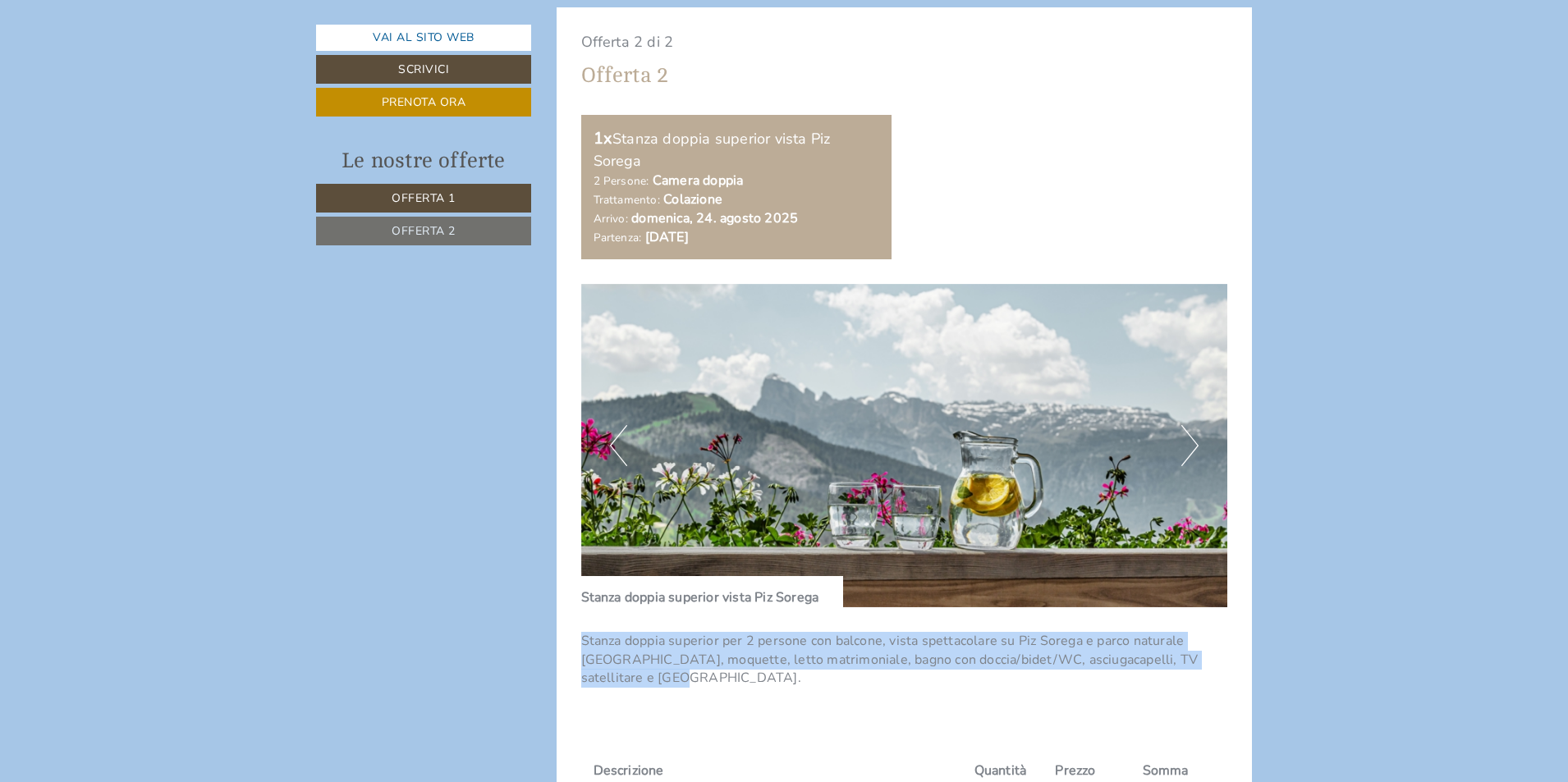
click at [1189, 440] on button "Next" at bounding box center [1189, 446] width 17 height 41
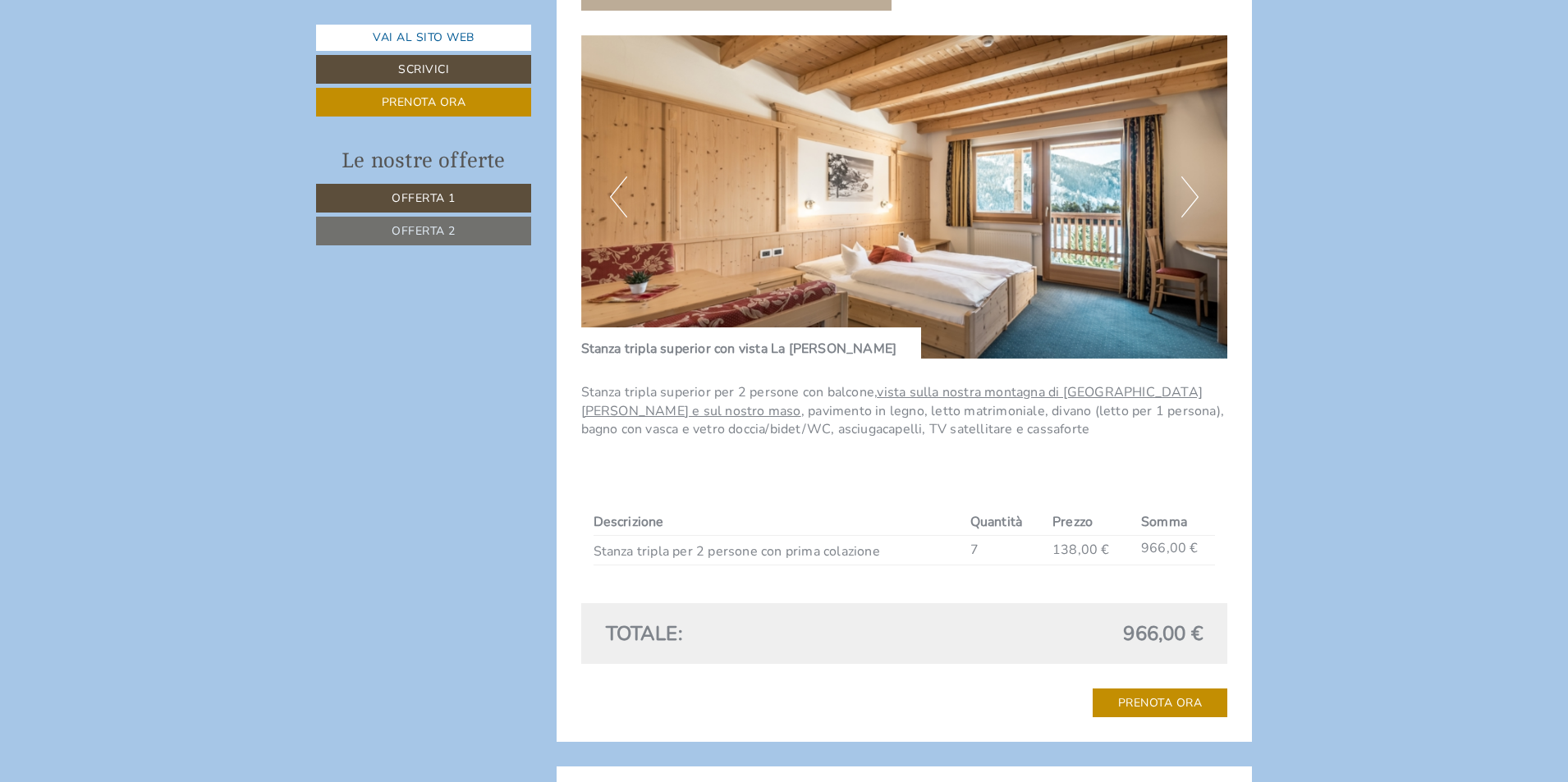
scroll to position [1395, 0]
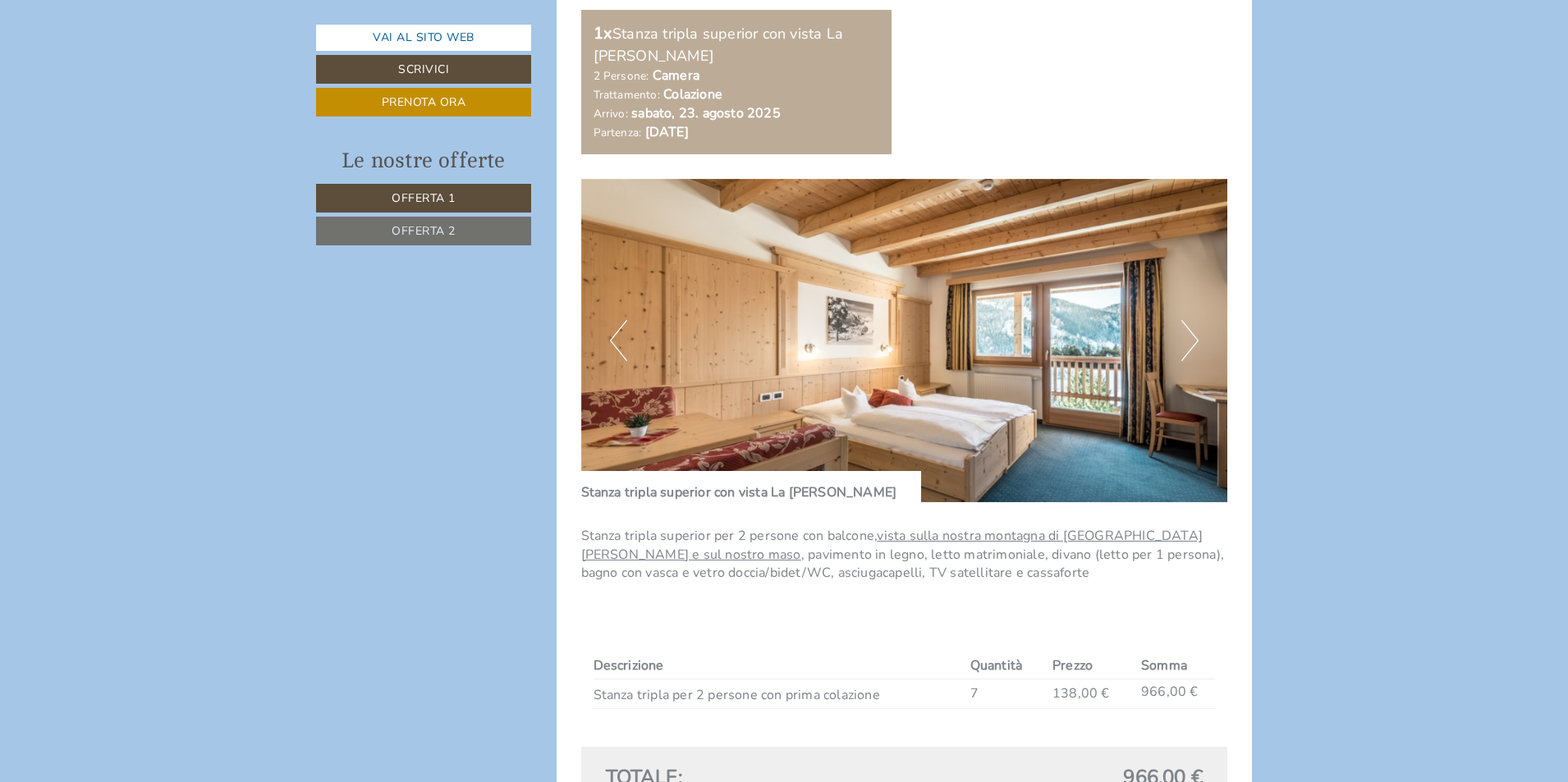
click at [1185, 343] on button "Next" at bounding box center [1189, 341] width 17 height 41
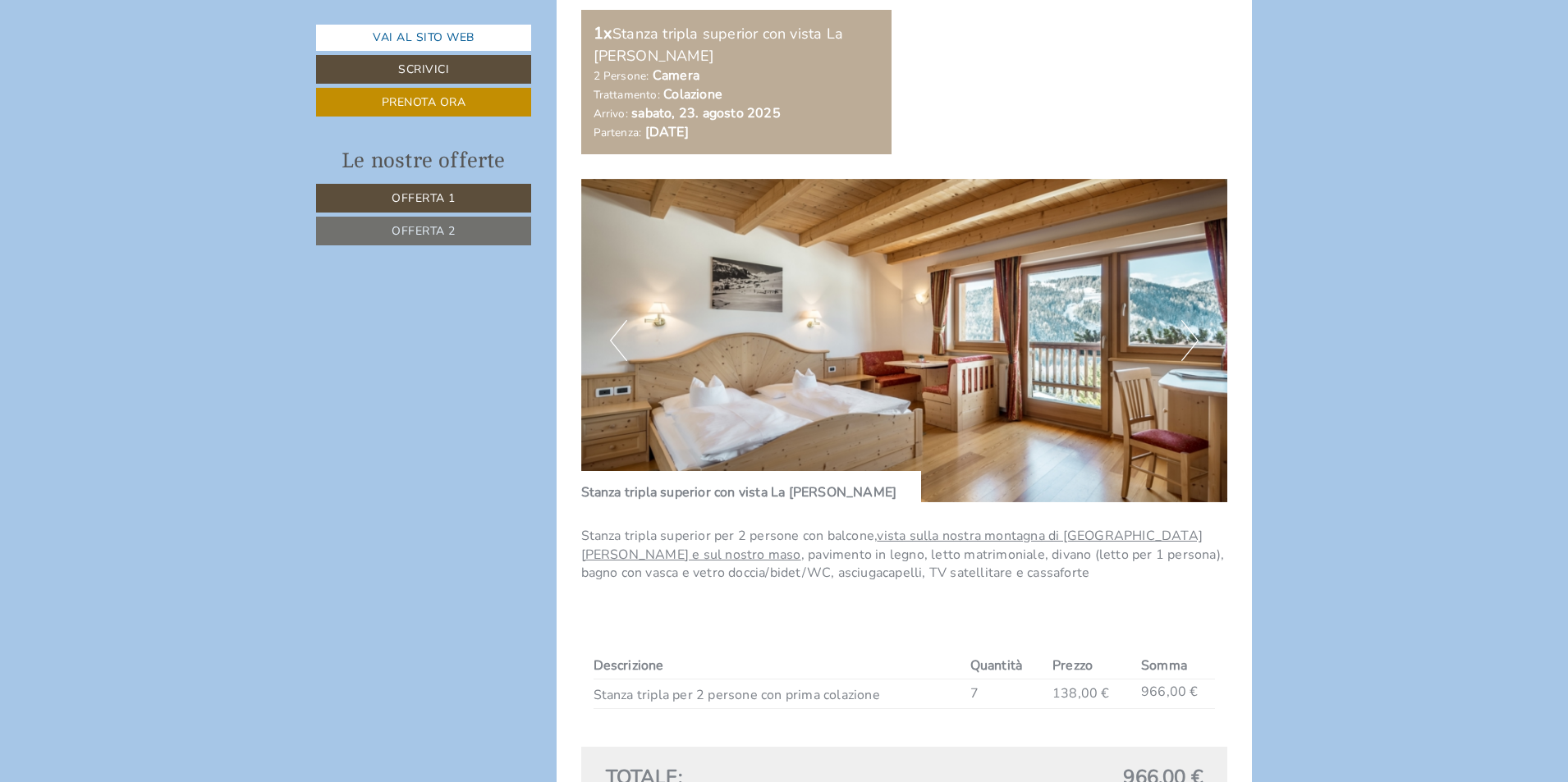
click at [1186, 342] on button "Next" at bounding box center [1189, 341] width 17 height 41
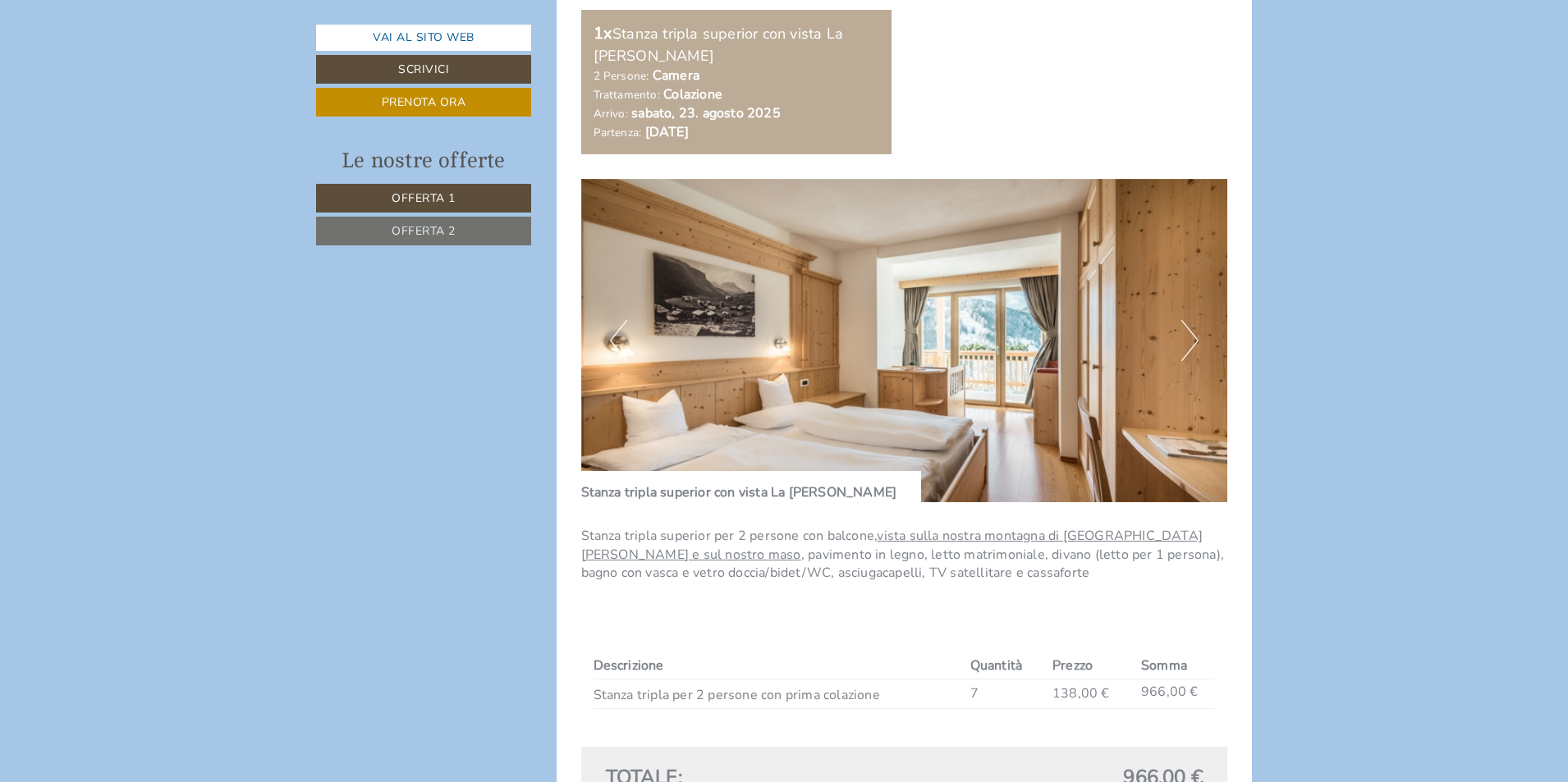
click at [1187, 342] on button "Next" at bounding box center [1189, 341] width 17 height 41
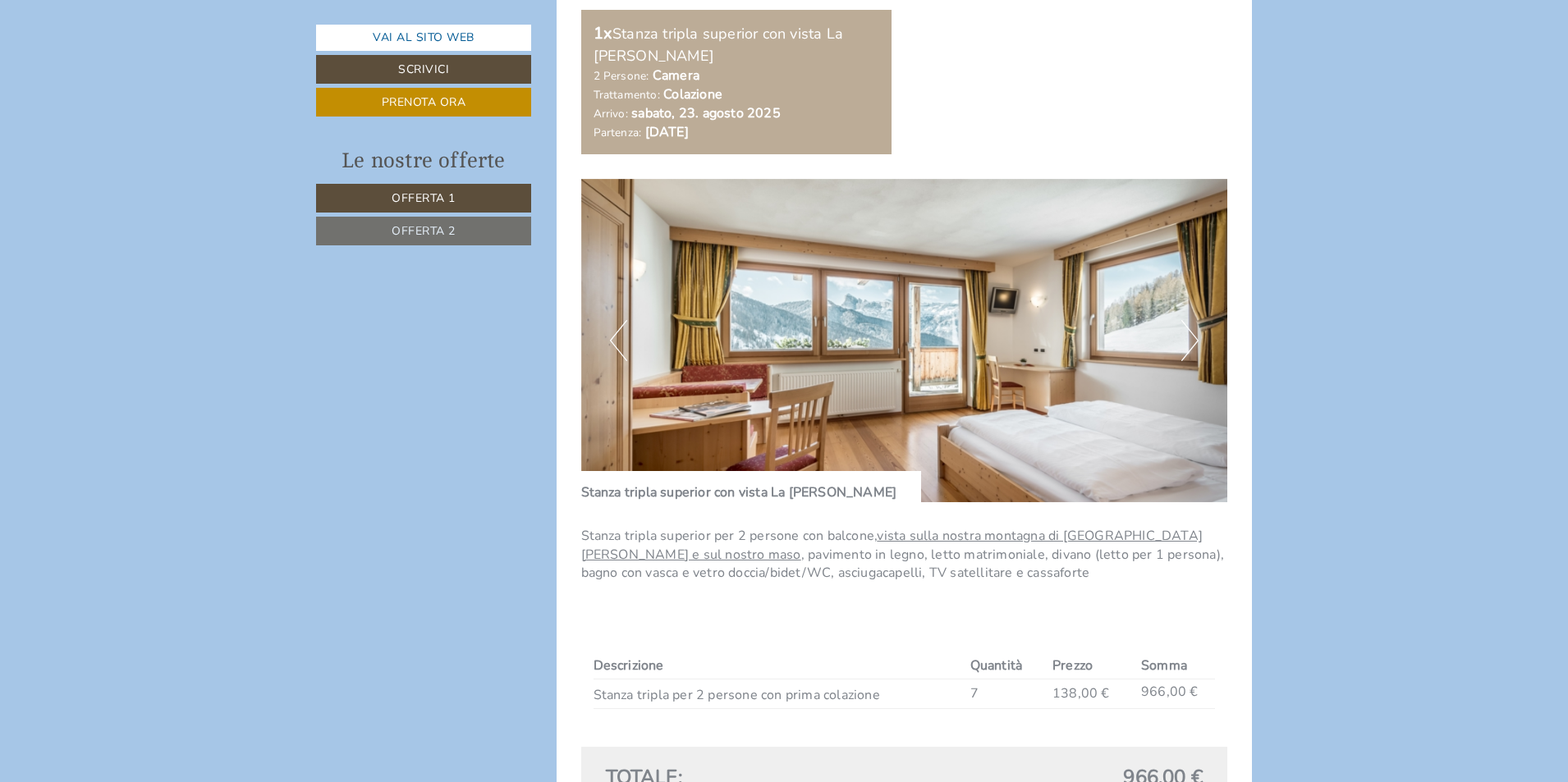
click at [1187, 342] on button "Next" at bounding box center [1189, 341] width 17 height 41
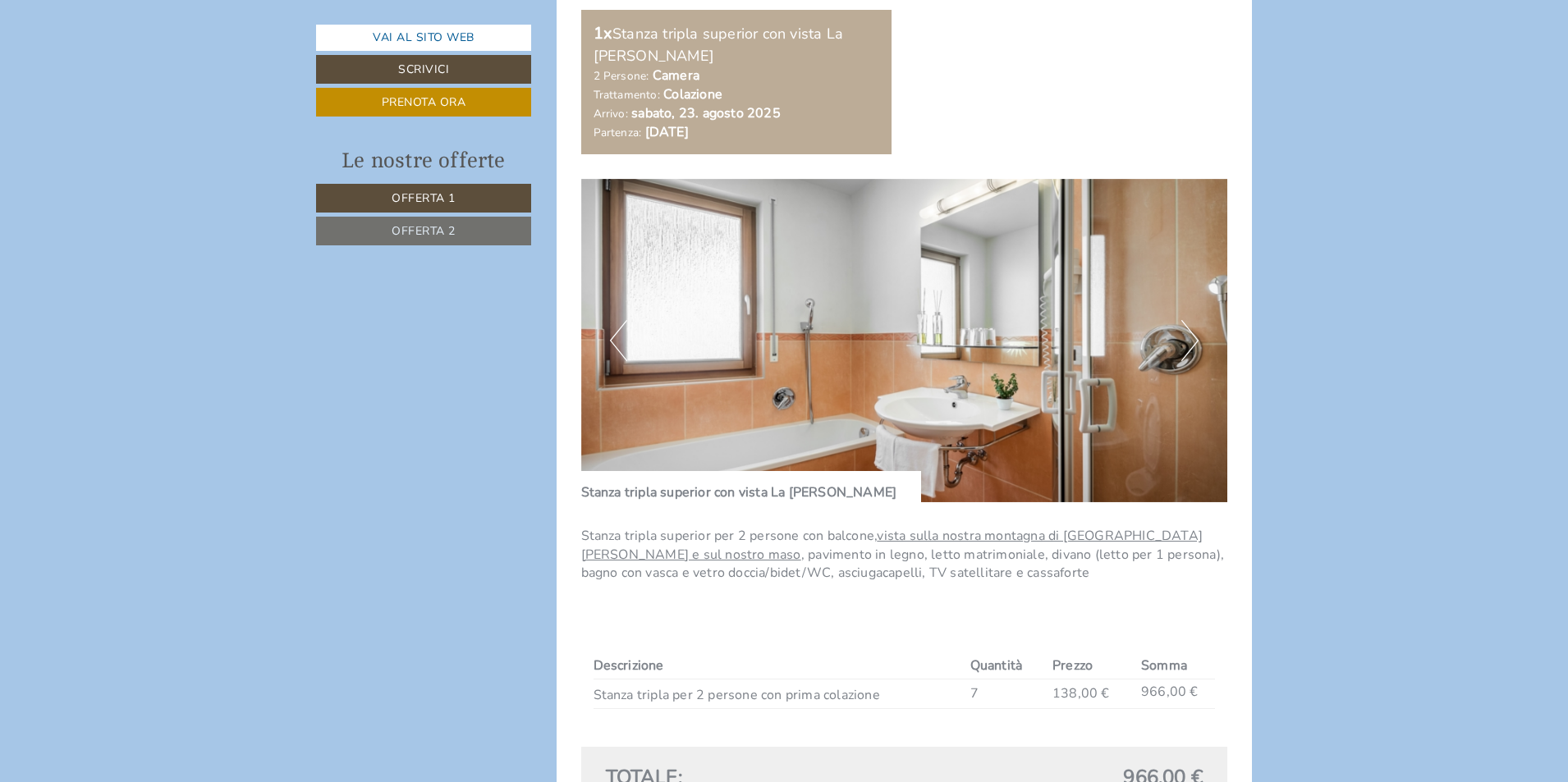
click at [1187, 342] on button "Next" at bounding box center [1189, 341] width 17 height 41
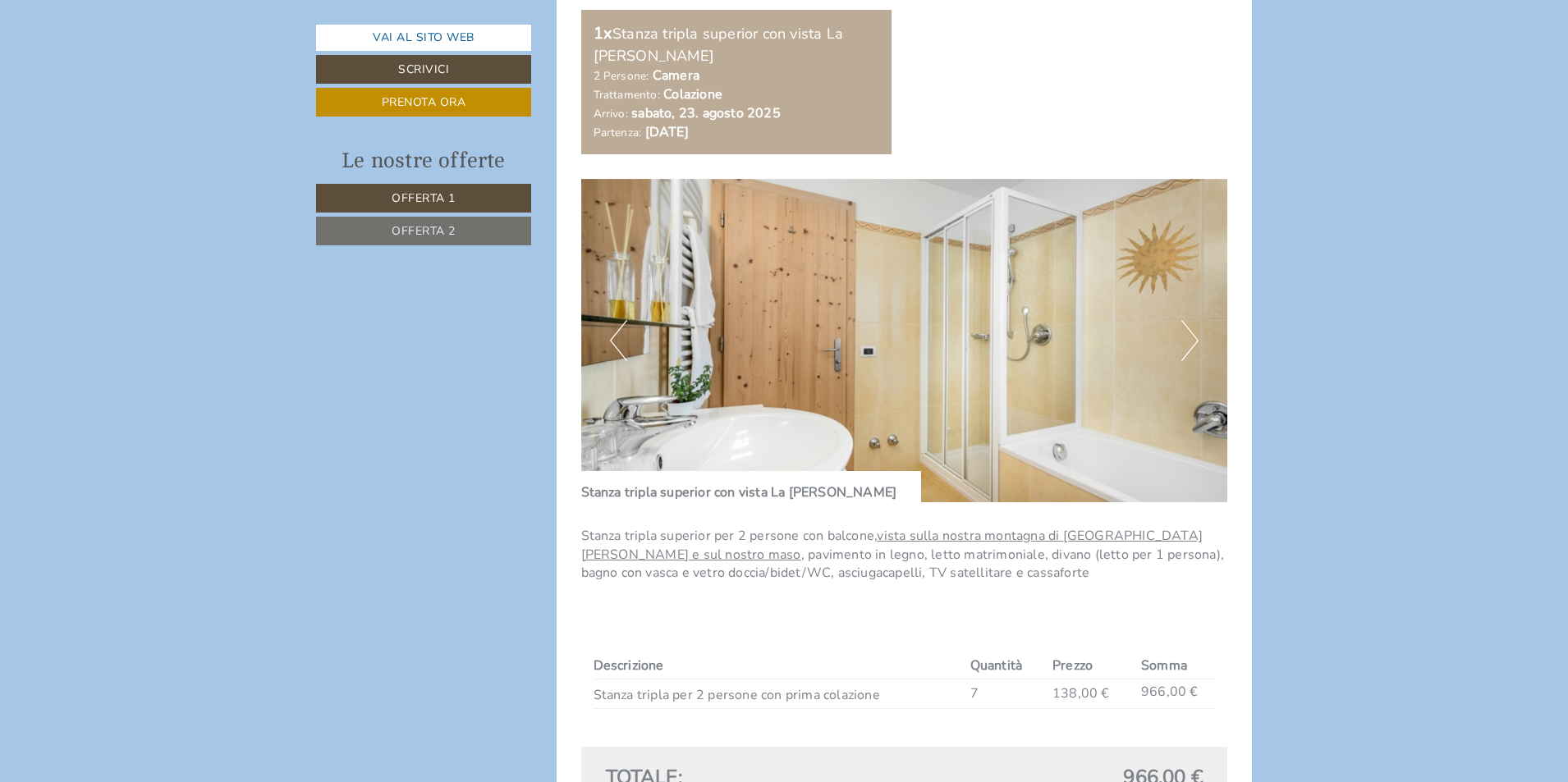
click at [1187, 342] on button "Next" at bounding box center [1189, 341] width 17 height 41
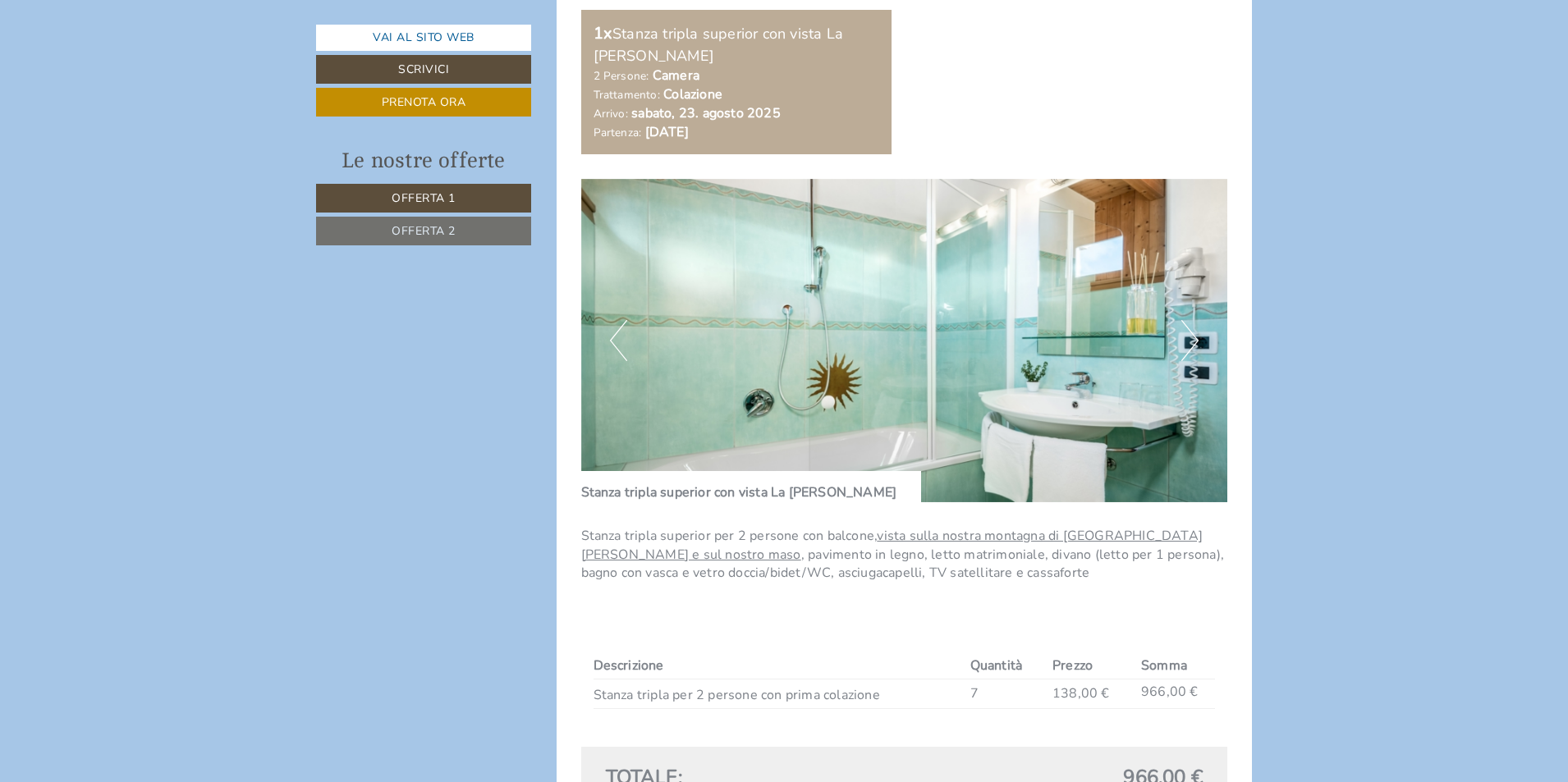
click at [1187, 342] on button "Next" at bounding box center [1189, 341] width 17 height 41
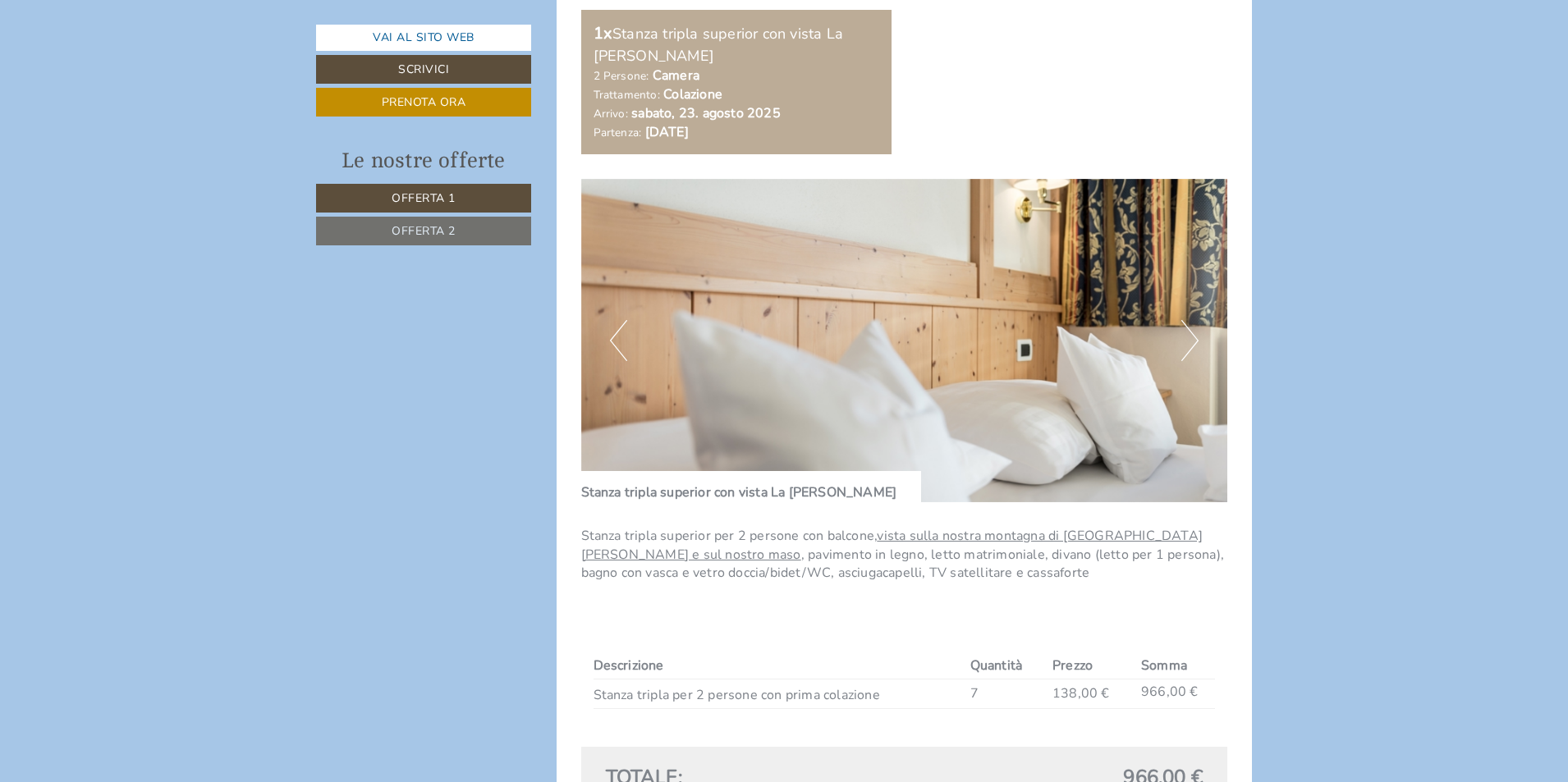
click at [1187, 342] on button "Next" at bounding box center [1189, 341] width 17 height 41
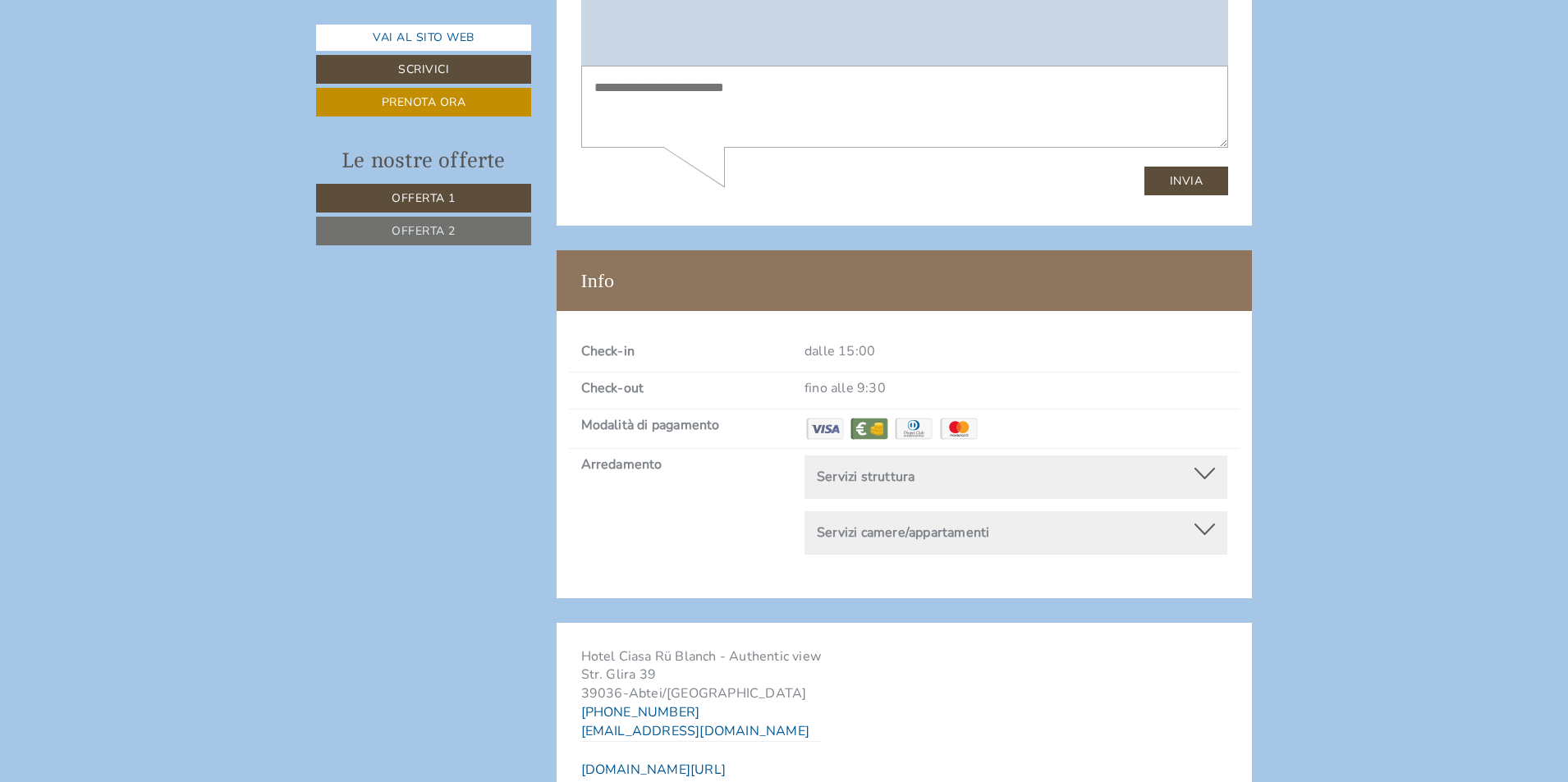
scroll to position [6154, 0]
